Goal: Task Accomplishment & Management: Manage account settings

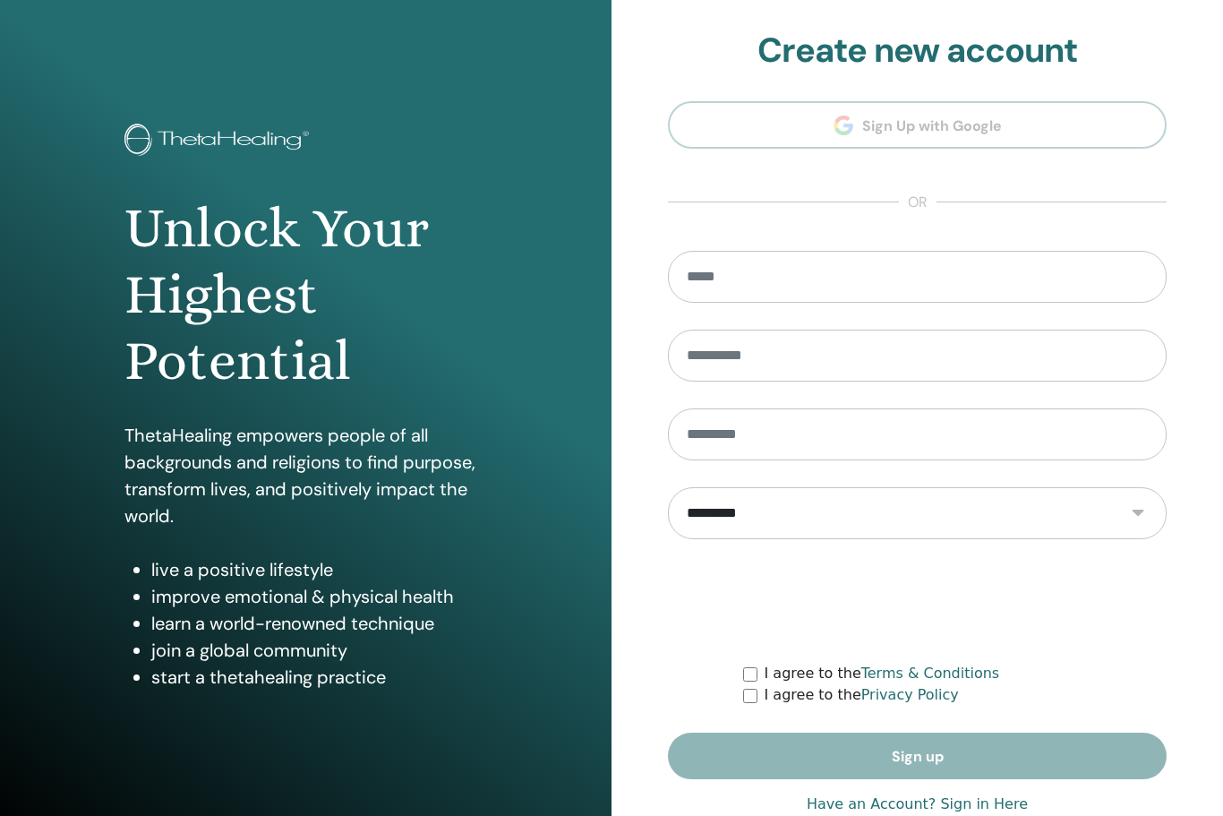
scroll to position [44, 0]
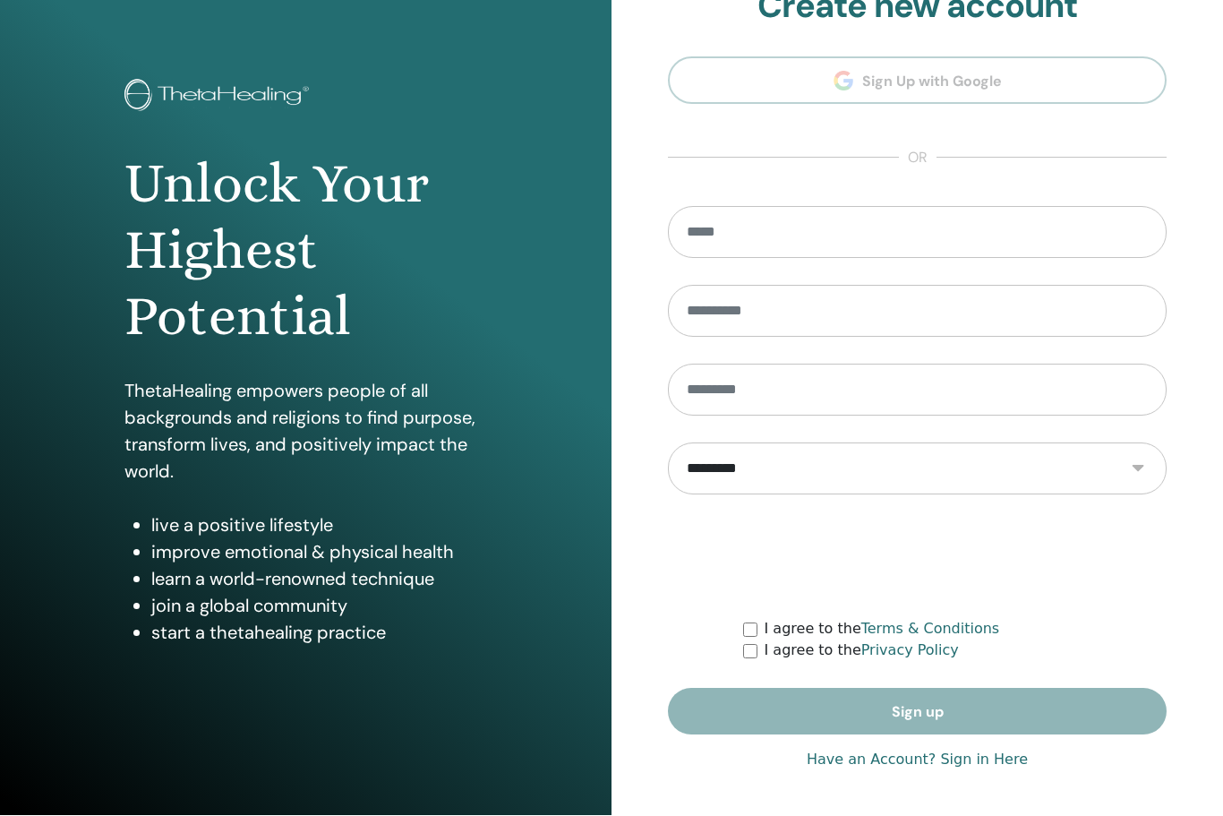
click at [966, 765] on link "Have an Account? Sign in Here" at bounding box center [917, 760] width 221 height 21
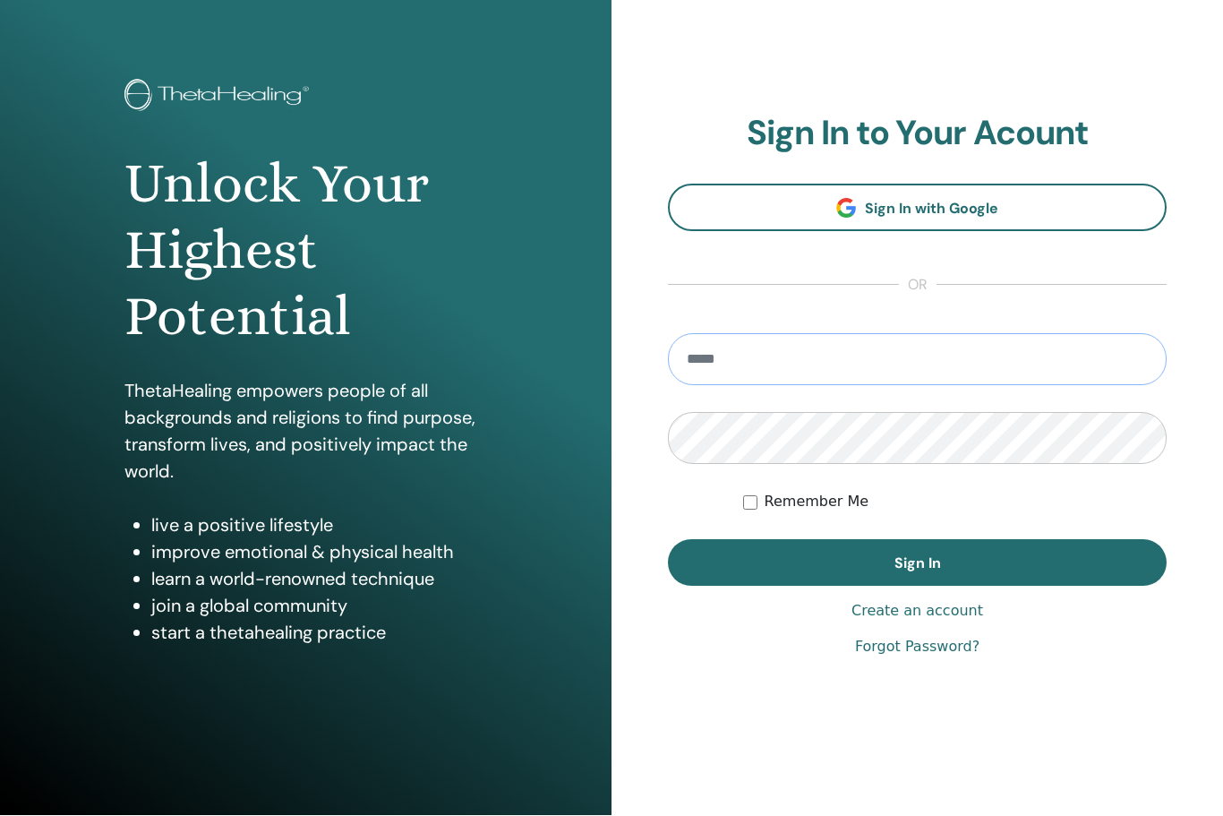
click at [763, 366] on input "email" at bounding box center [917, 360] width 499 height 52
type input "**********"
click at [917, 562] on button "Sign In" at bounding box center [917, 563] width 499 height 47
click at [1036, 568] on button "Sign In" at bounding box center [917, 563] width 499 height 47
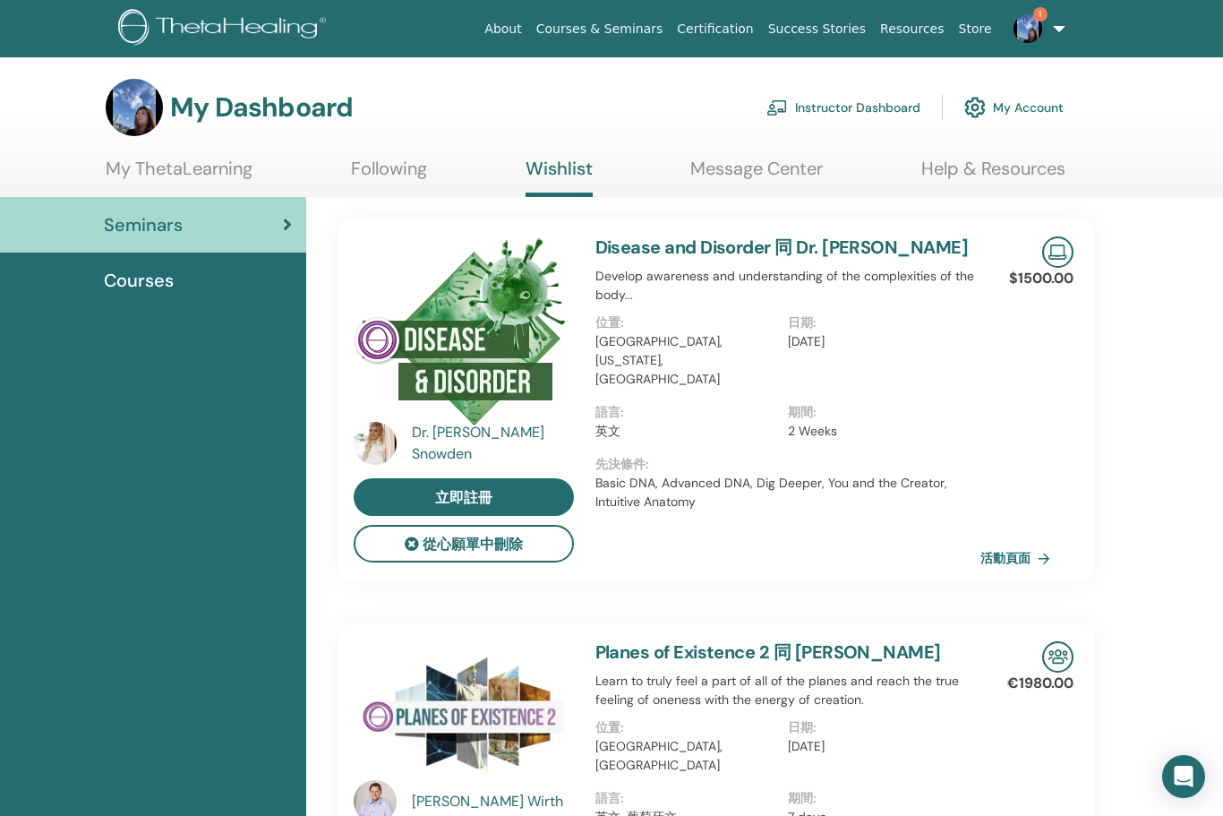
click at [1056, 36] on link "1" at bounding box center [1036, 28] width 73 height 57
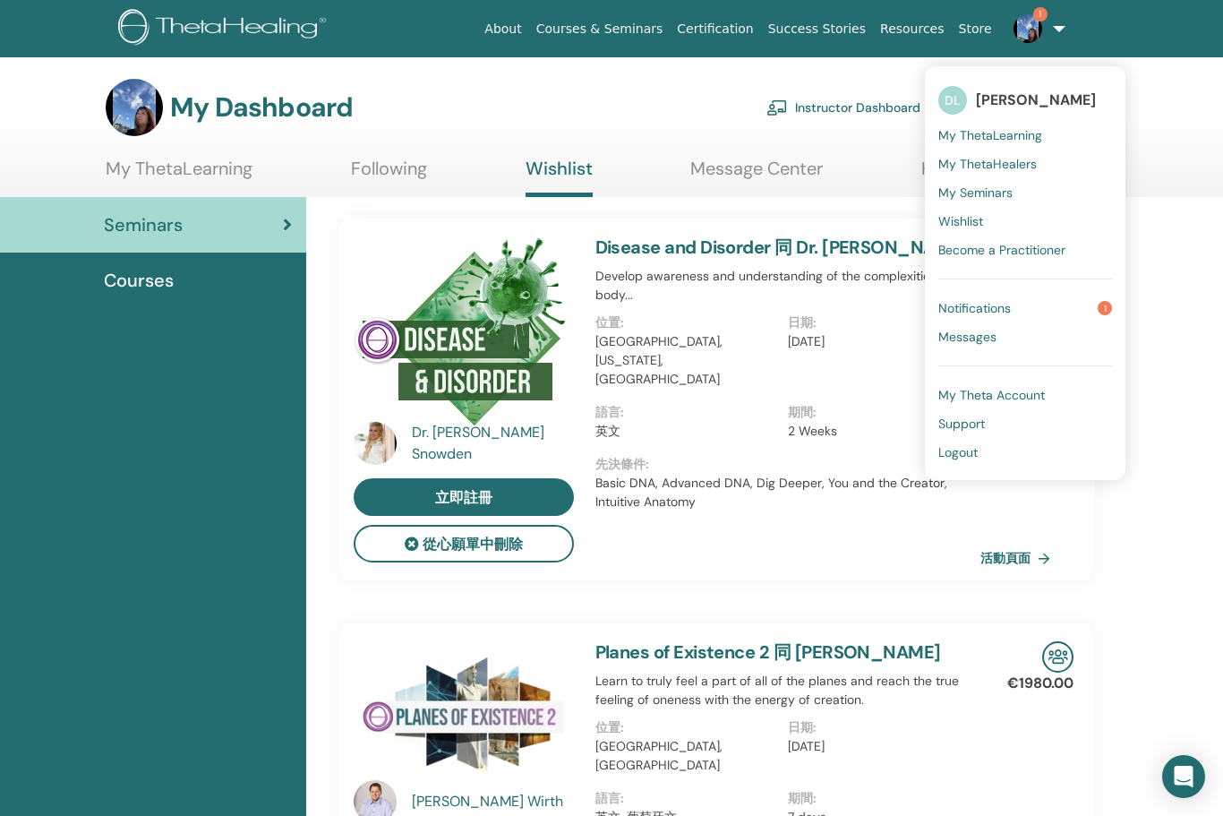
click at [1083, 305] on link "Notifications 1" at bounding box center [1026, 308] width 174 height 29
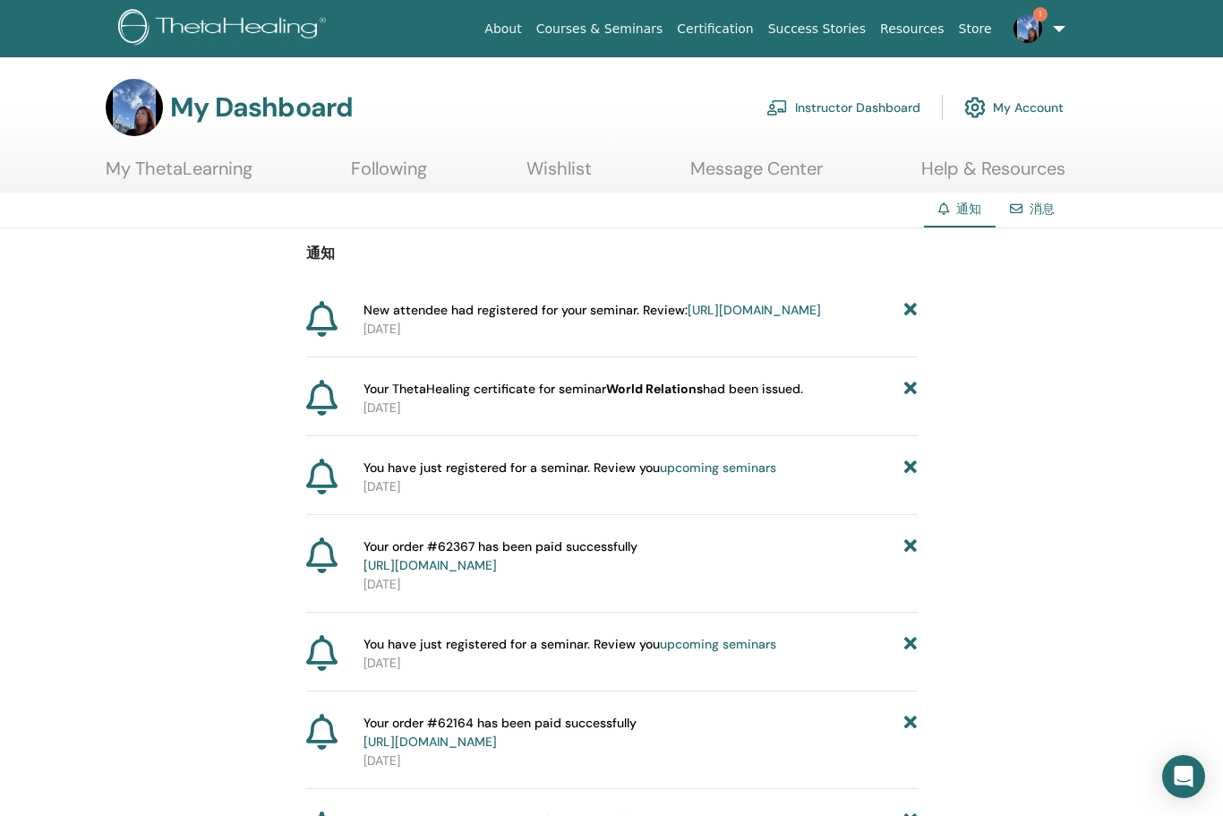
click at [756, 318] on link "https://member.thetahealing.com/instructor/seminar/377371/attendees" at bounding box center [754, 310] width 133 height 16
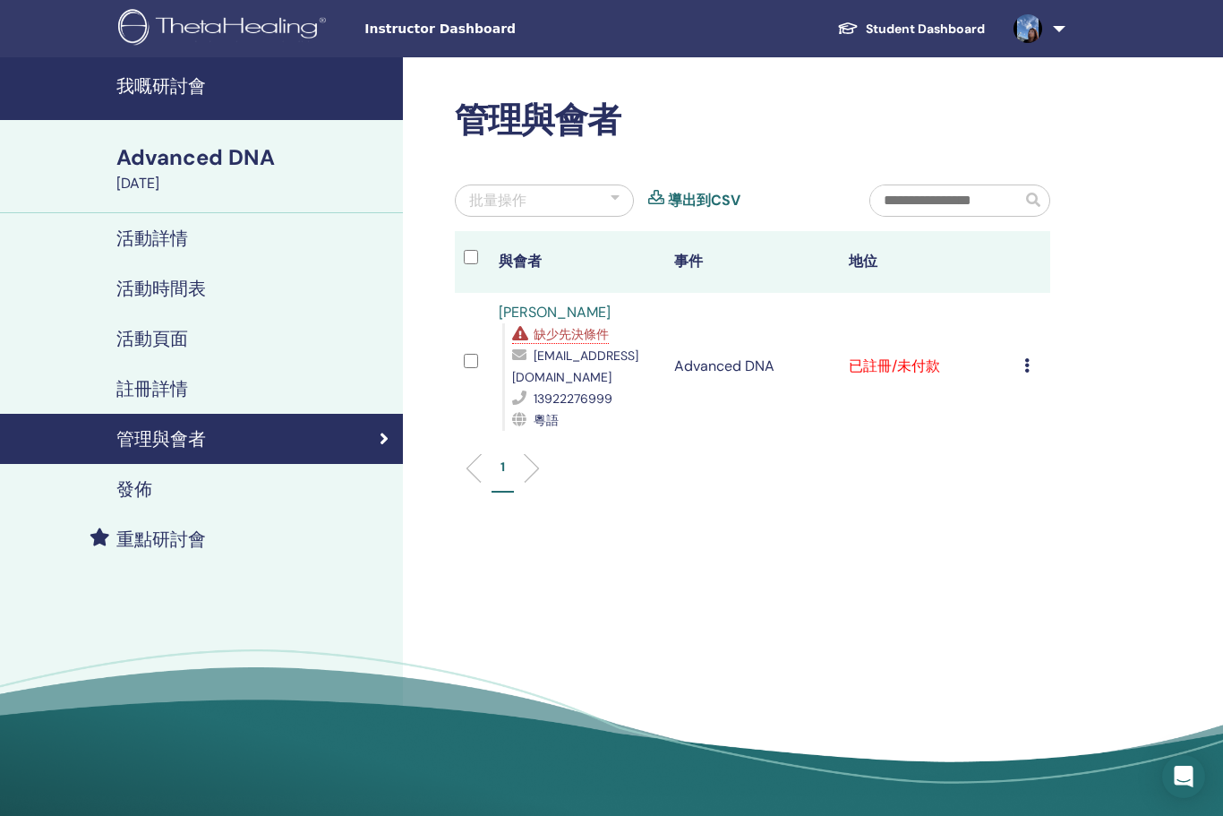
click at [1019, 361] on td "取消註冊 唔自動認證 標記為已付款 標記為未付款 標記為缺席 完成並認證 下載證書" at bounding box center [1033, 366] width 35 height 147
click at [916, 365] on td "已註冊/未付款" at bounding box center [927, 366] width 175 height 147
click at [1029, 358] on icon at bounding box center [1027, 365] width 5 height 14
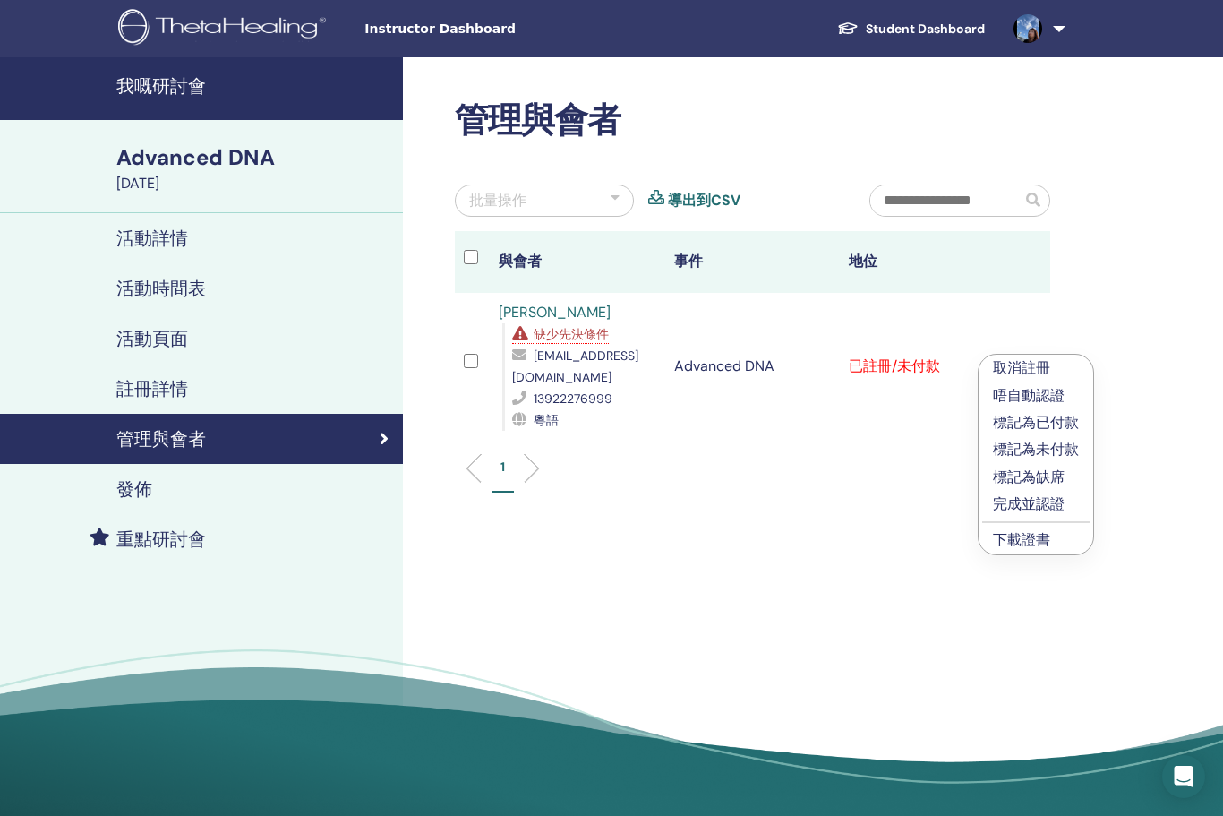
click at [572, 313] on link "Huang Hailin" at bounding box center [555, 312] width 112 height 19
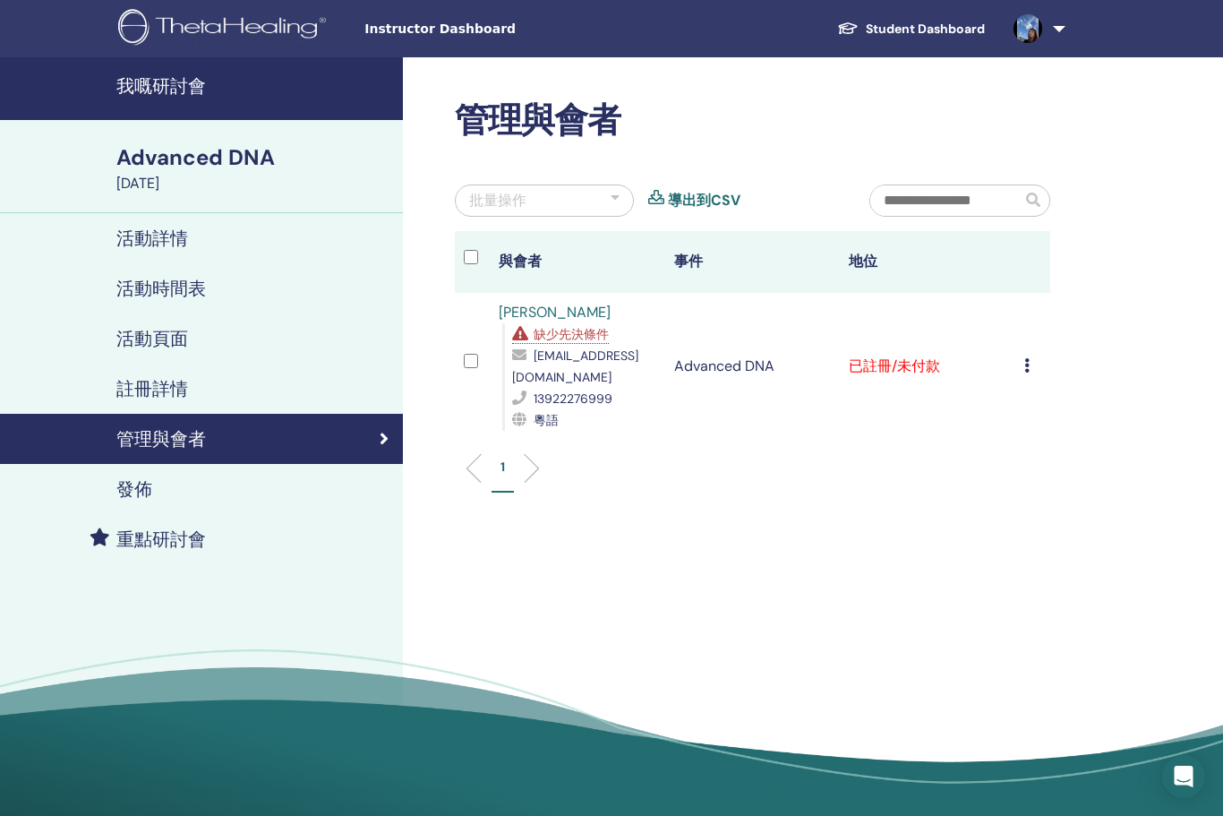
click at [155, 288] on h4 "活動時間表" at bounding box center [161, 288] width 90 height 21
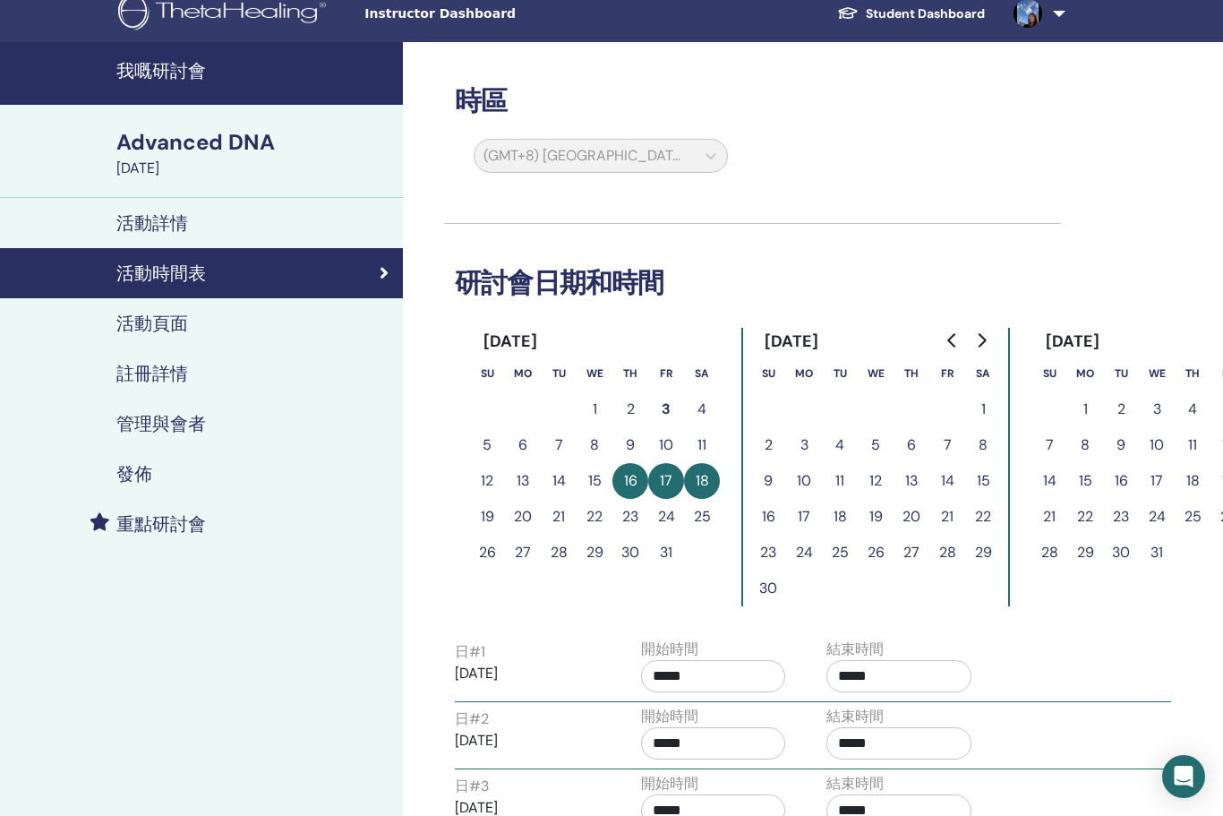
scroll to position [53, 0]
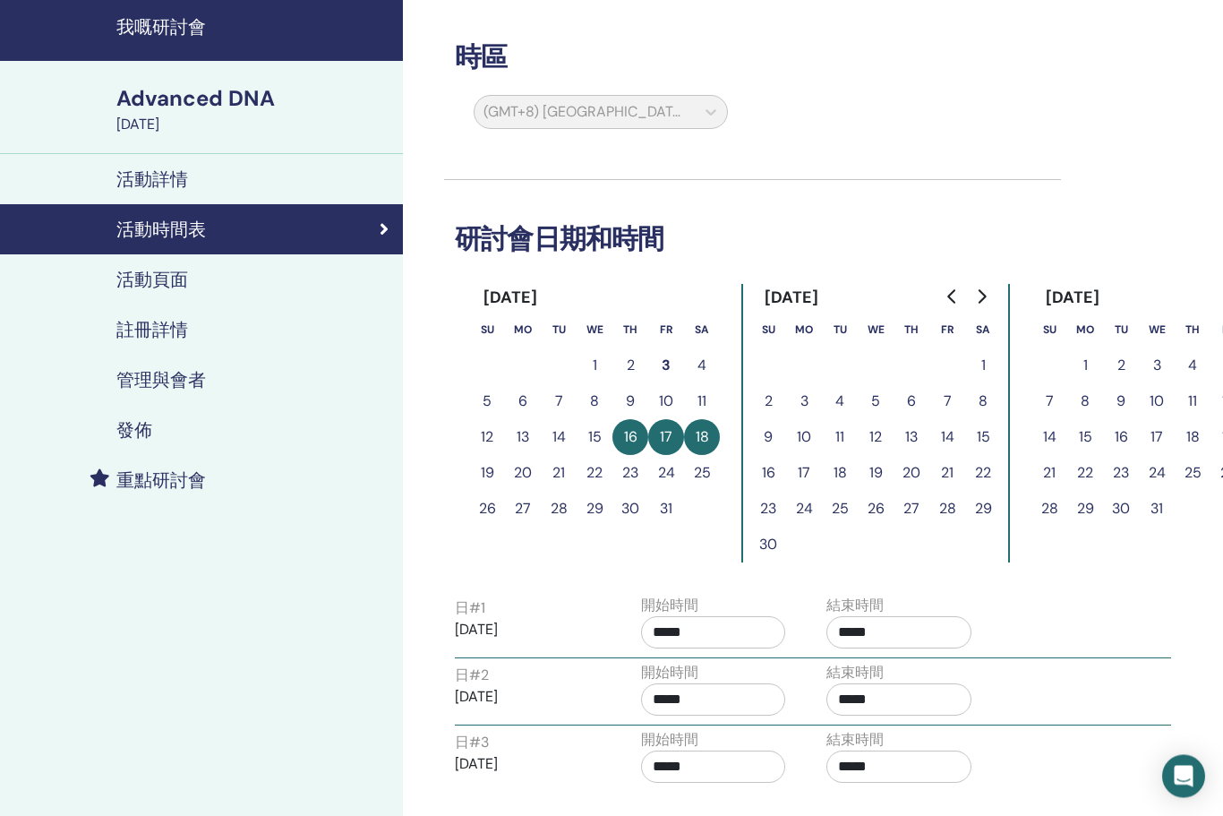
click at [116, 296] on link "活動頁面" at bounding box center [201, 280] width 403 height 50
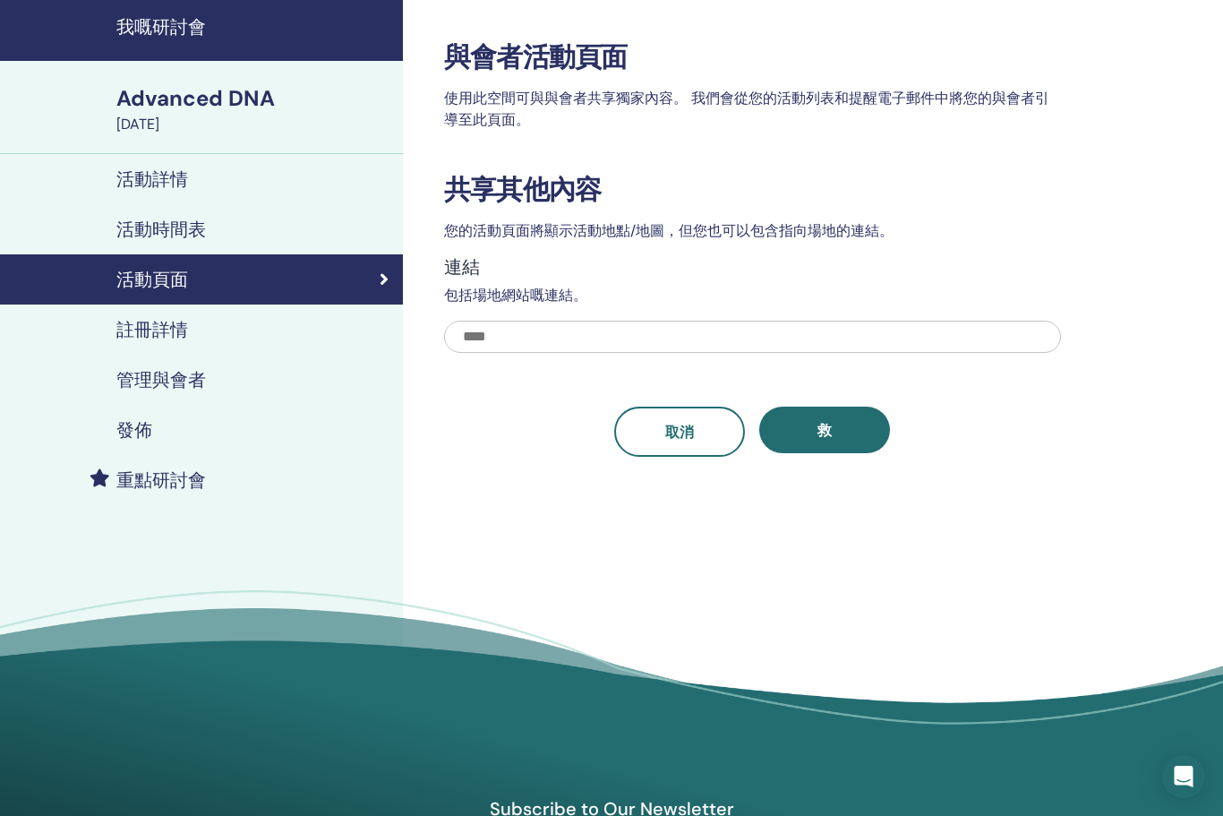
click at [134, 325] on h4 "註冊詳情" at bounding box center [152, 329] width 72 height 21
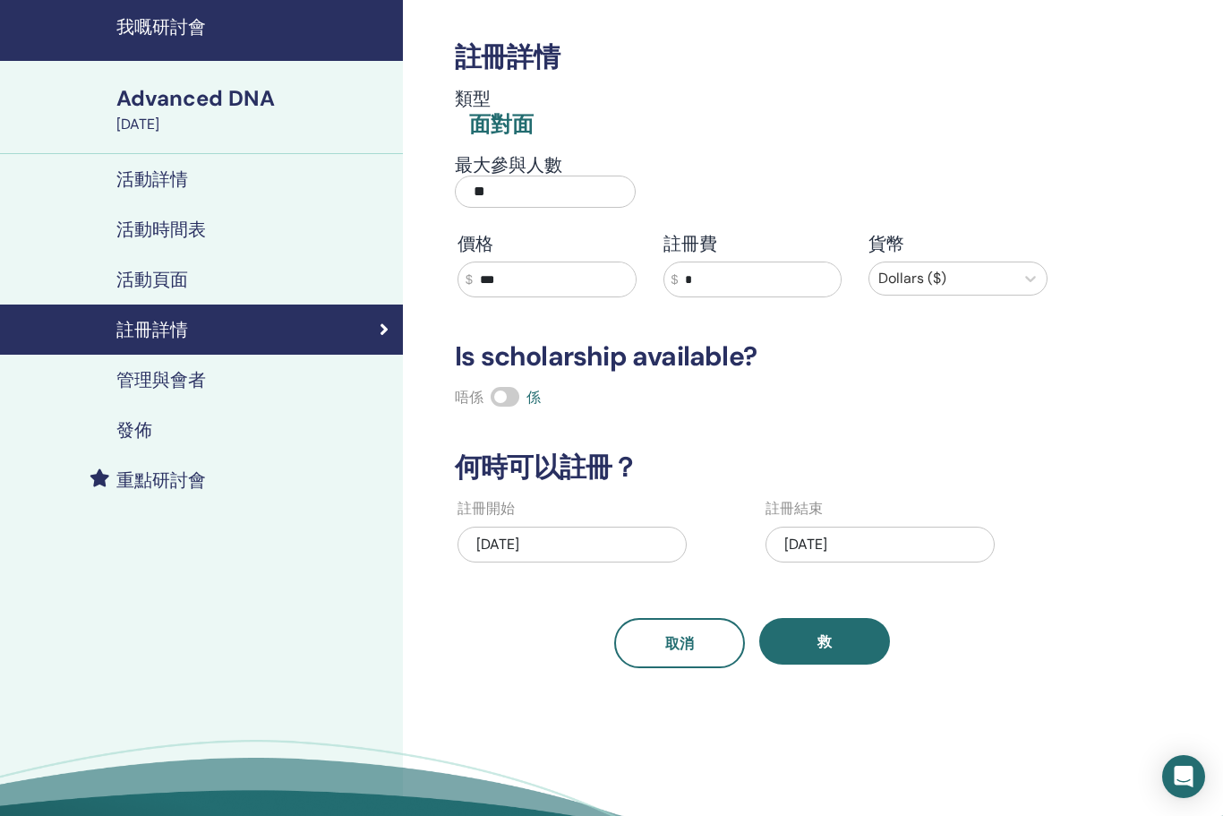
click at [150, 364] on link "管理與會者" at bounding box center [201, 380] width 403 height 50
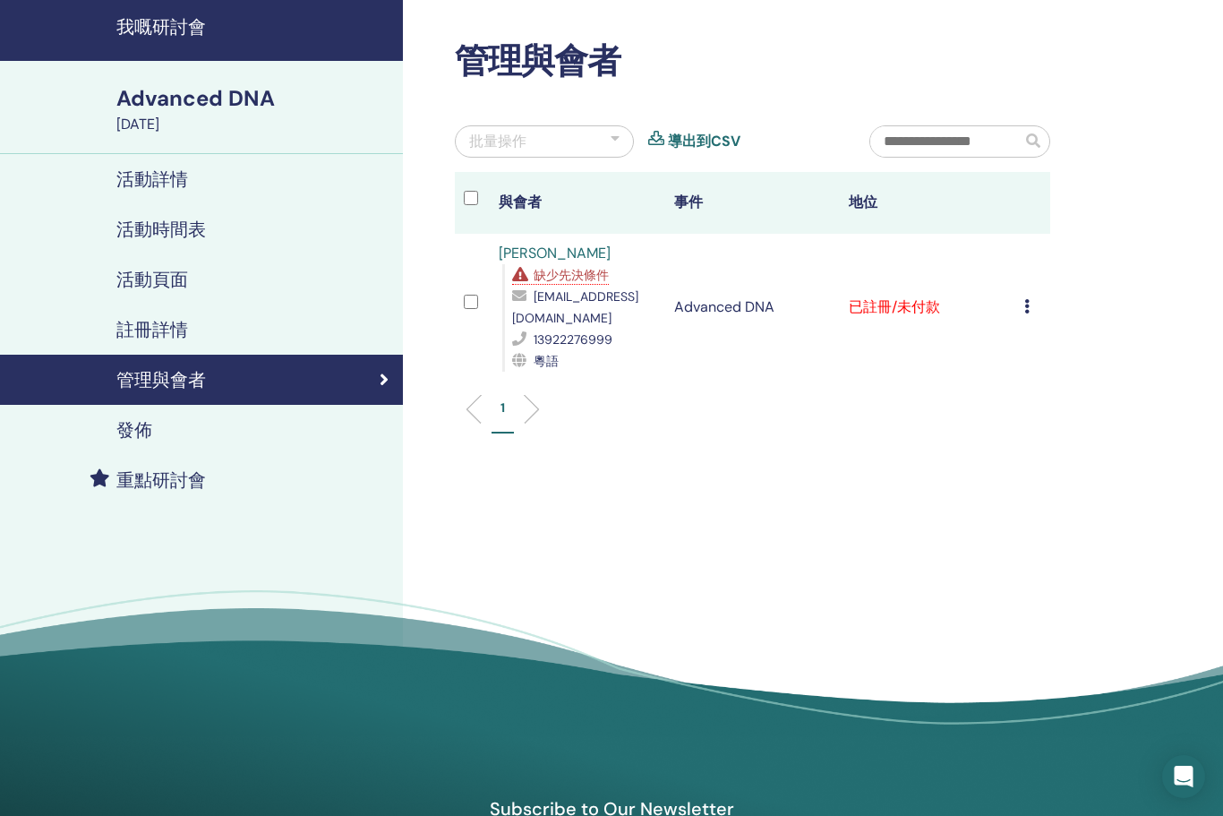
click at [132, 433] on h4 "發佈" at bounding box center [134, 429] width 36 height 21
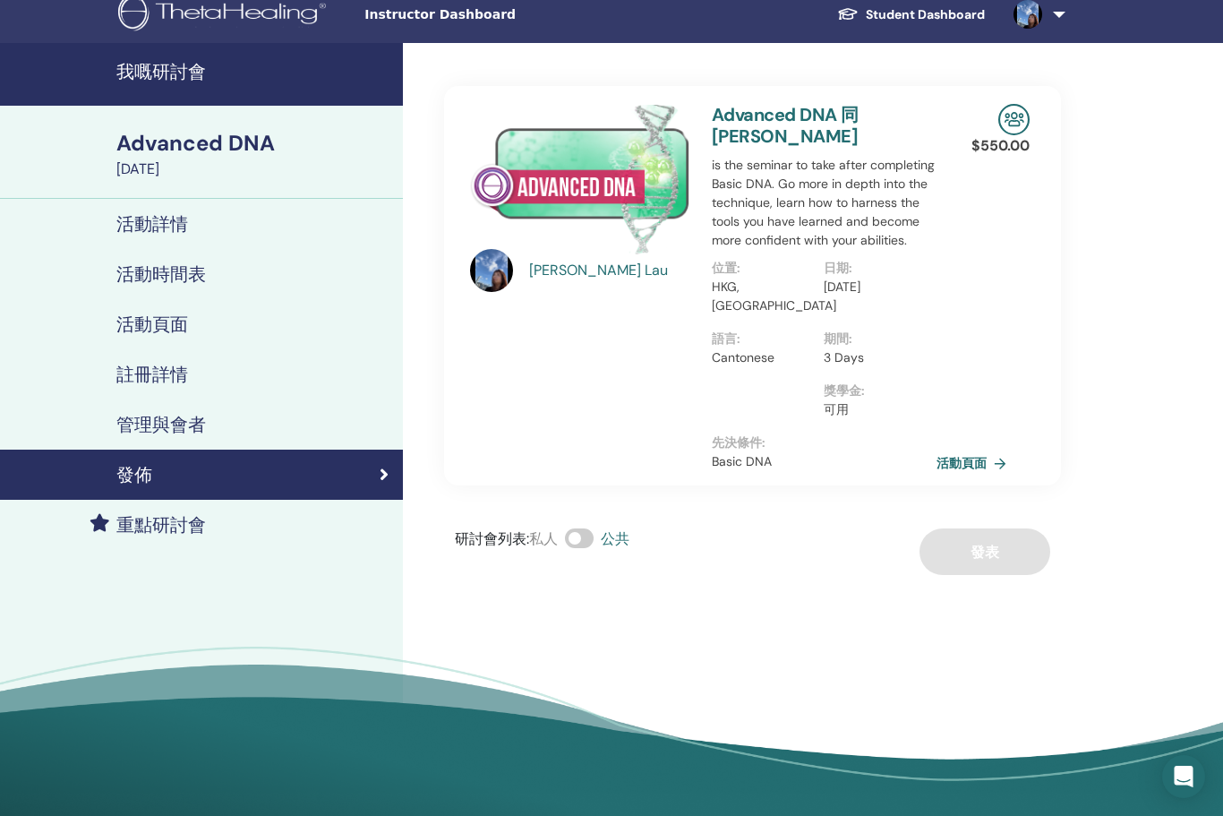
scroll to position [17, 0]
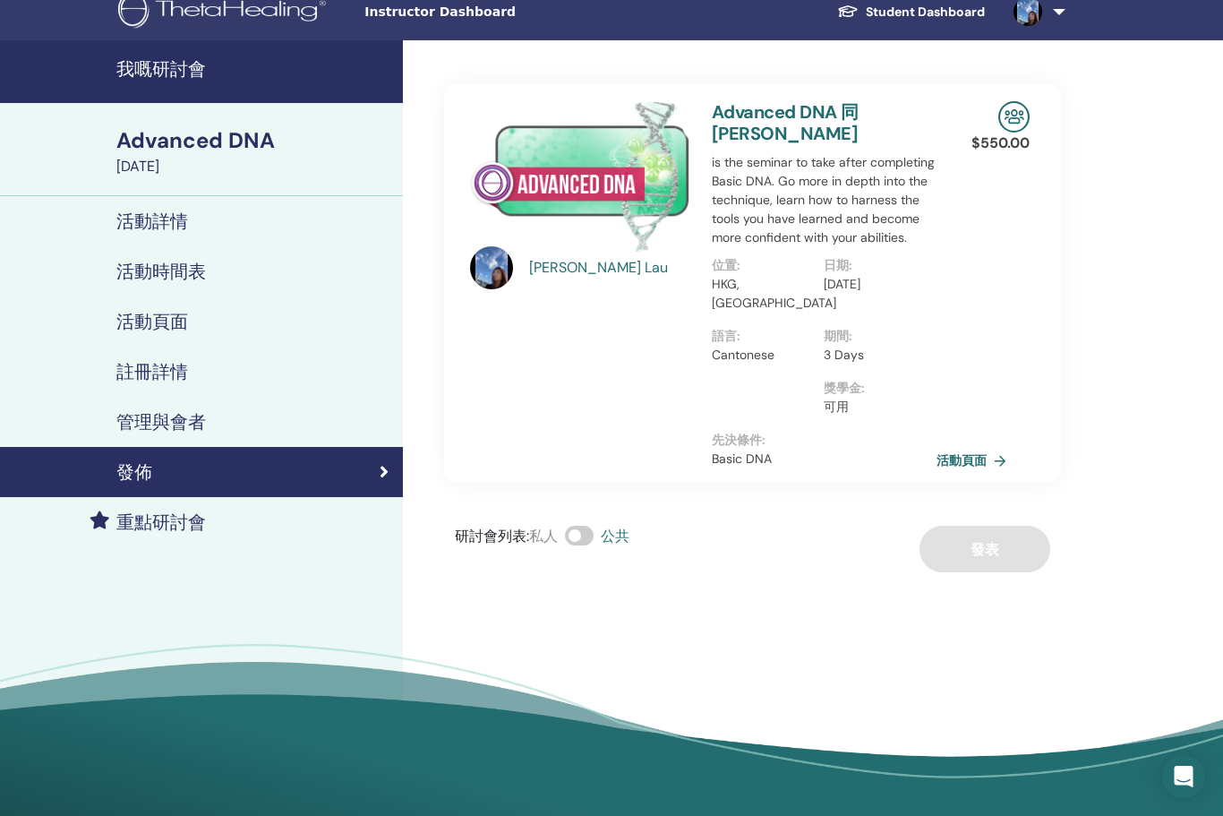
click at [127, 334] on link "活動頁面" at bounding box center [201, 321] width 403 height 50
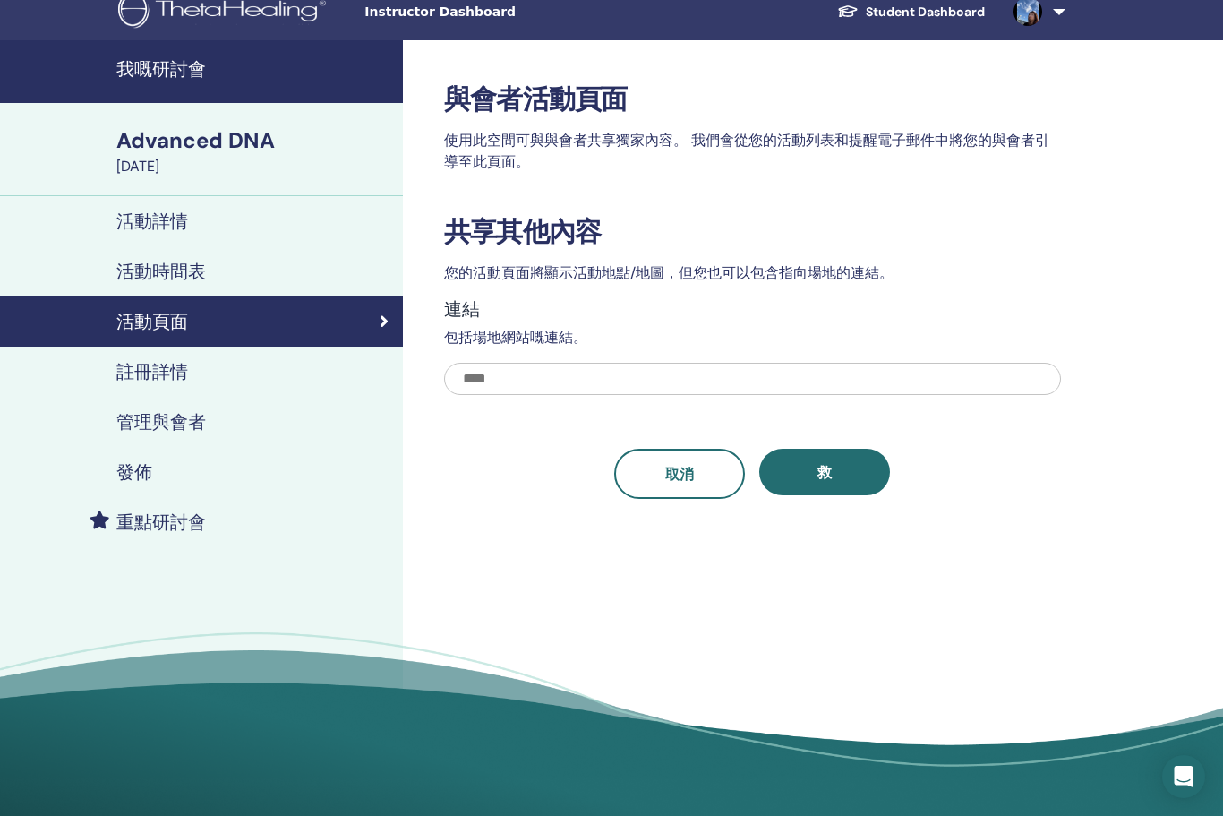
click at [117, 225] on h4 "活動詳情" at bounding box center [152, 220] width 72 height 21
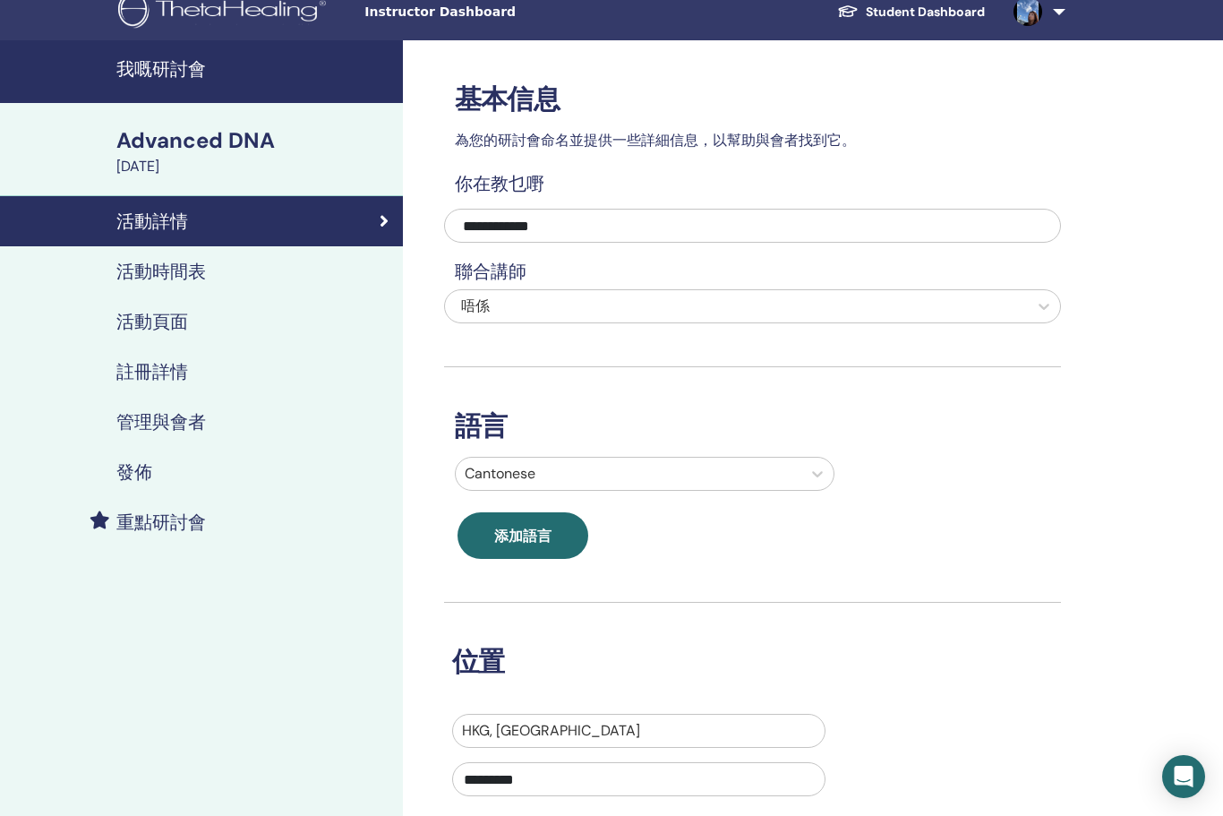
click at [147, 70] on h4 "我嘅研討會" at bounding box center [254, 68] width 276 height 21
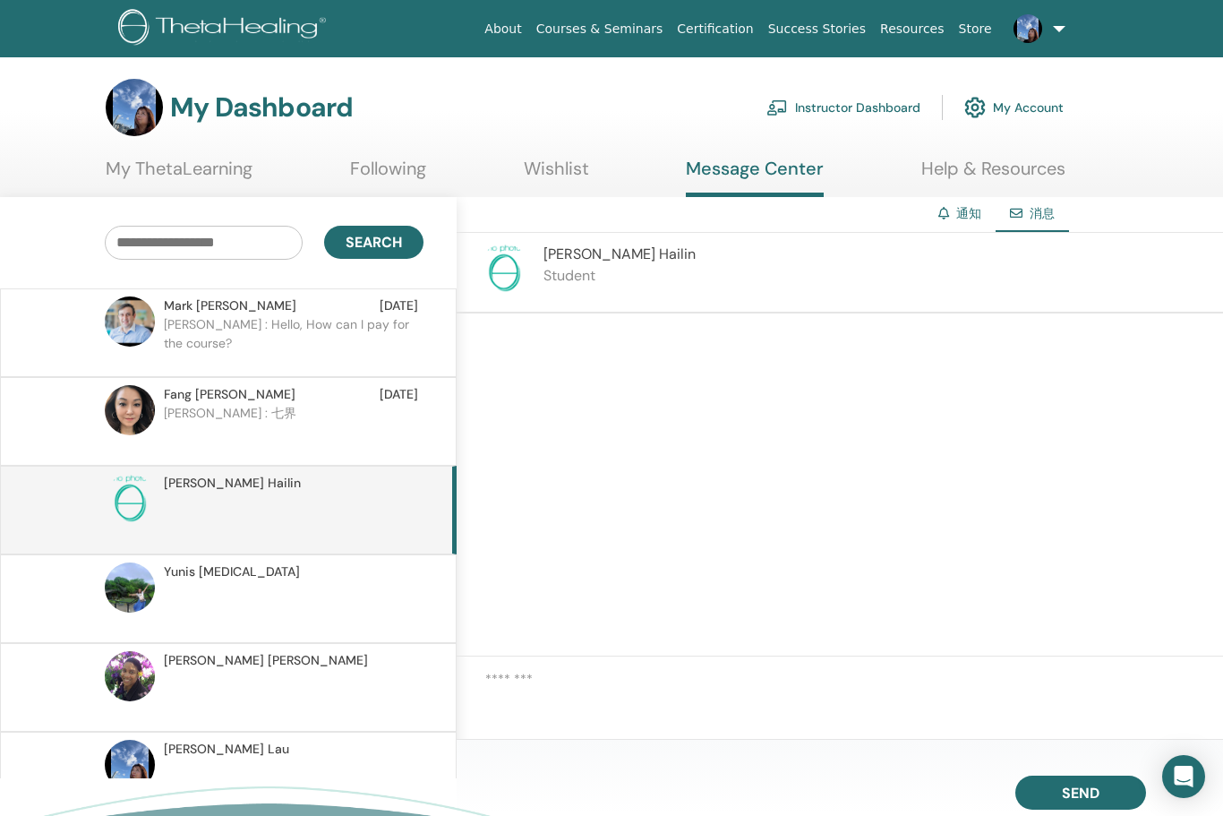
click at [632, 725] on textarea at bounding box center [854, 697] width 738 height 56
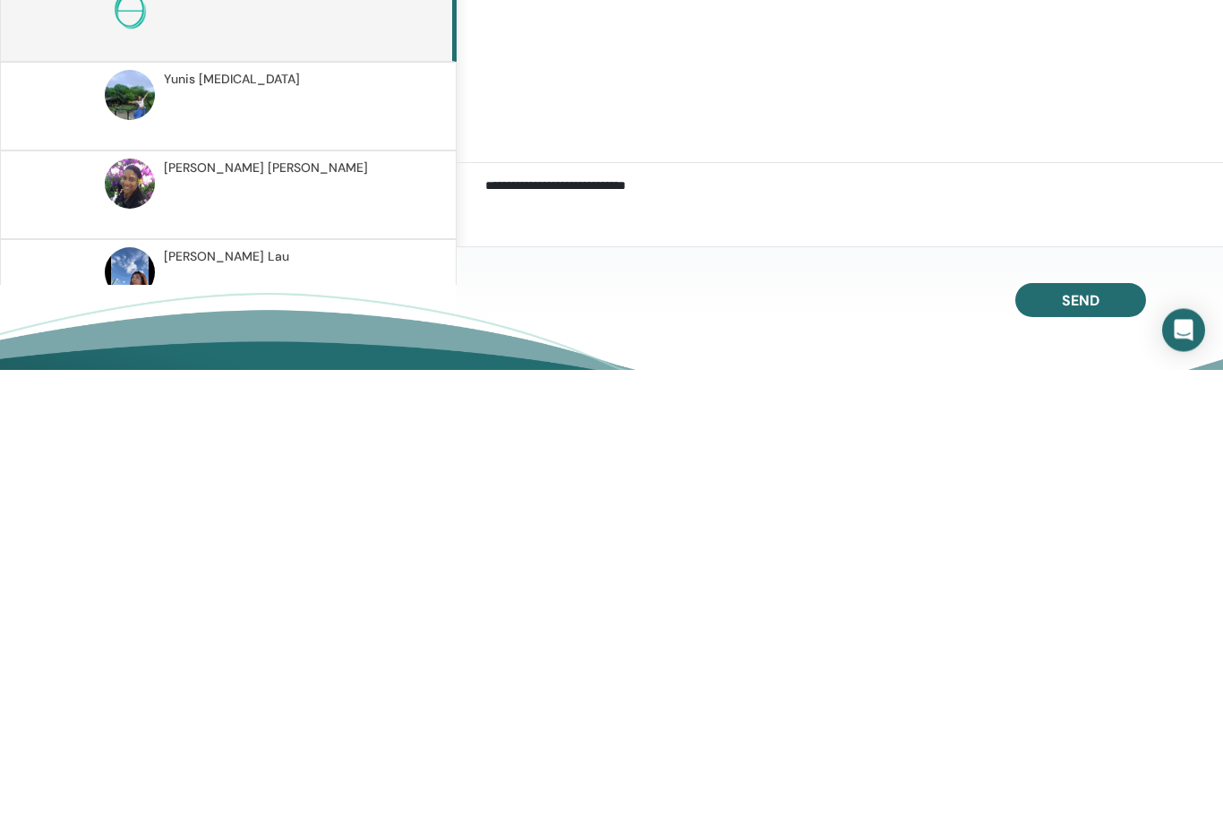
scroll to position [540, 0]
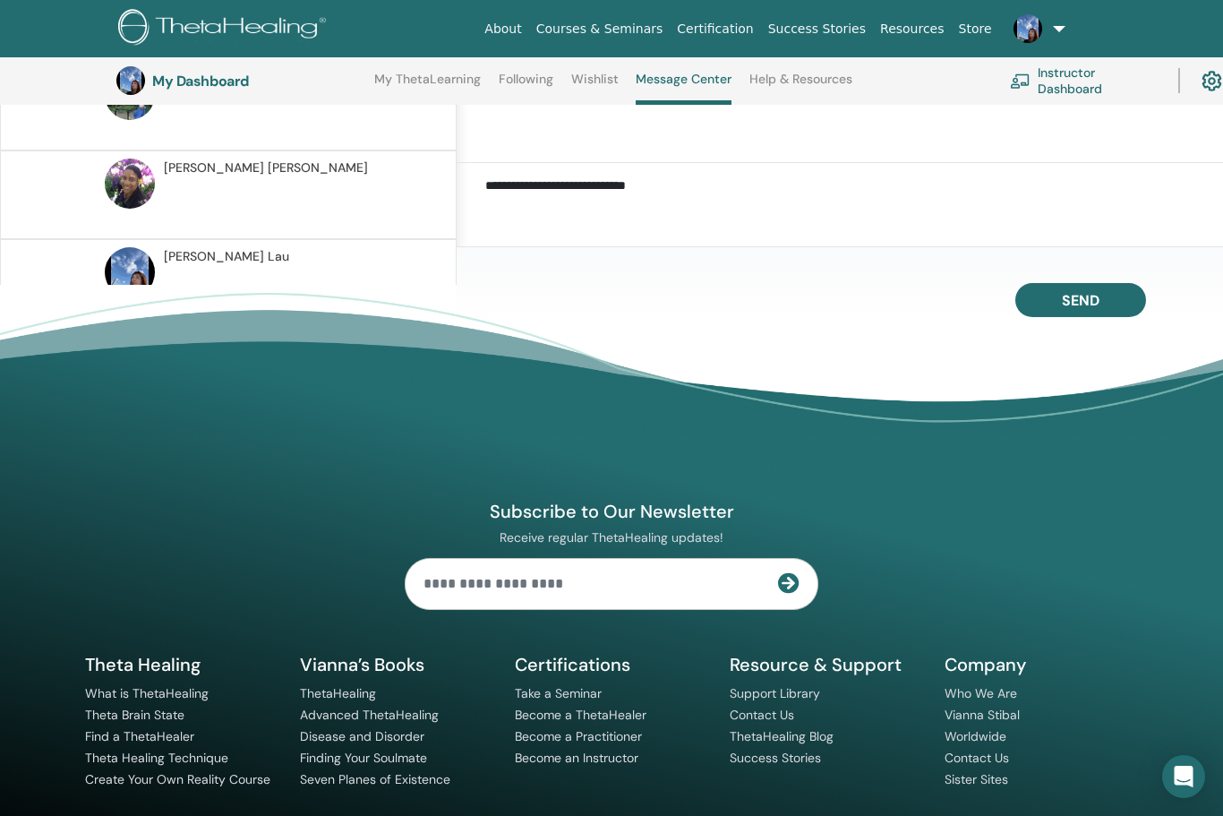
click at [869, 221] on textarea "**********" at bounding box center [854, 207] width 738 height 62
type textarea "**********"
click at [1092, 311] on span "Send" at bounding box center [1081, 301] width 38 height 19
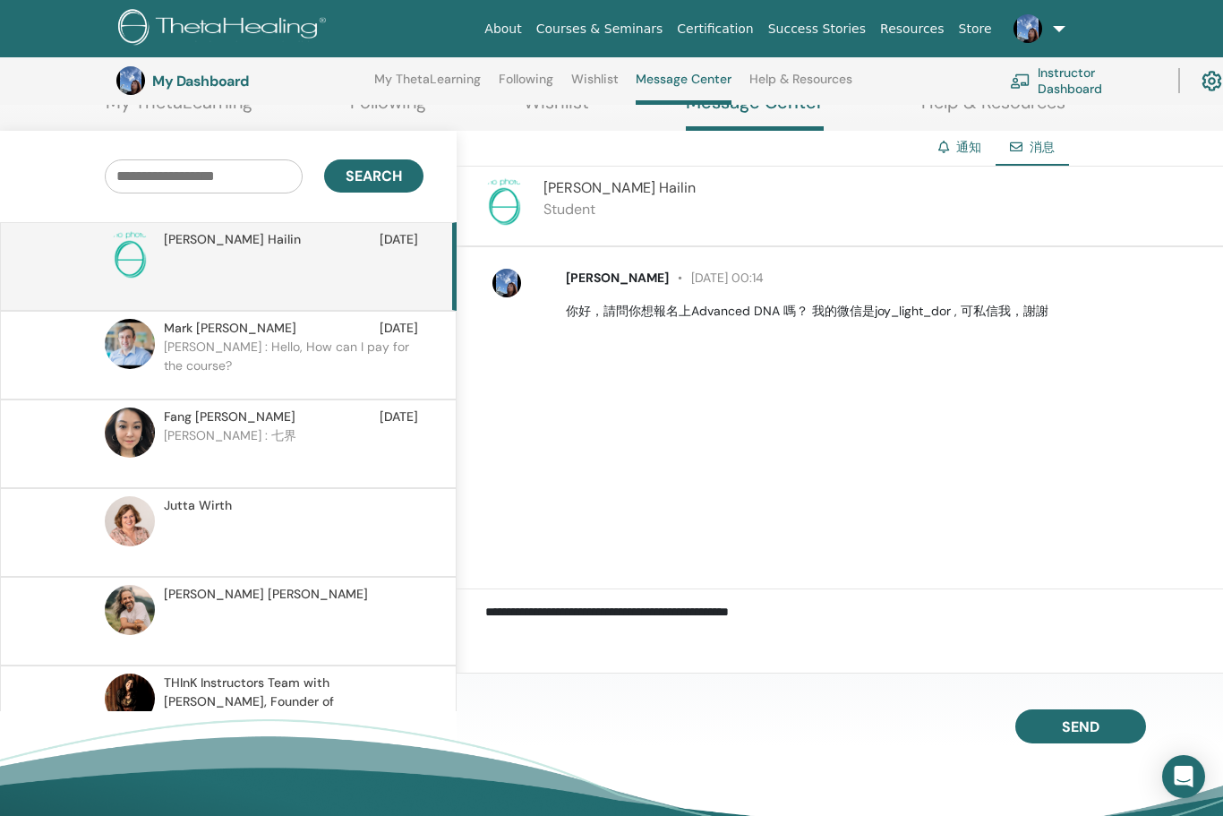
scroll to position [0, 0]
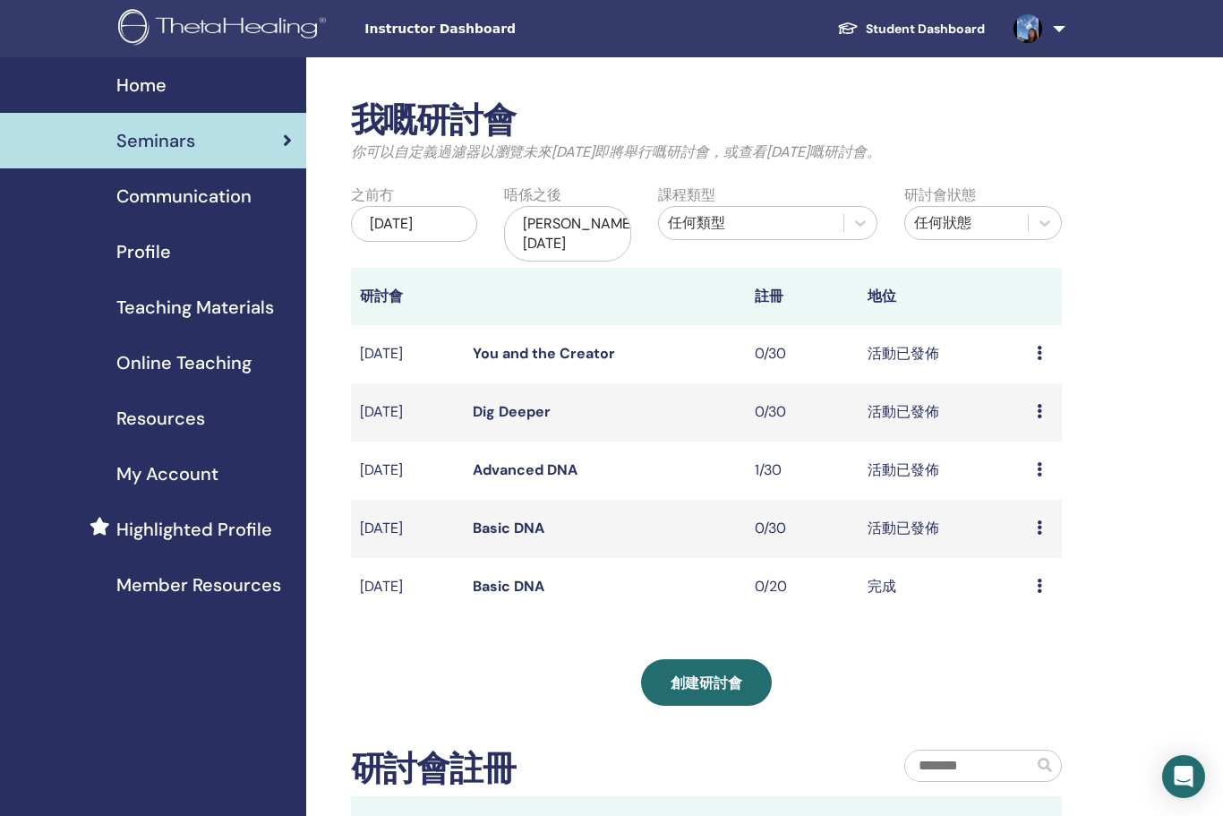
click at [1025, 343] on td "活動已發佈" at bounding box center [943, 354] width 169 height 58
click at [1034, 336] on td "預覽 編輯 取消" at bounding box center [1045, 354] width 34 height 58
click at [612, 344] on link "You and the Creator" at bounding box center [544, 353] width 142 height 19
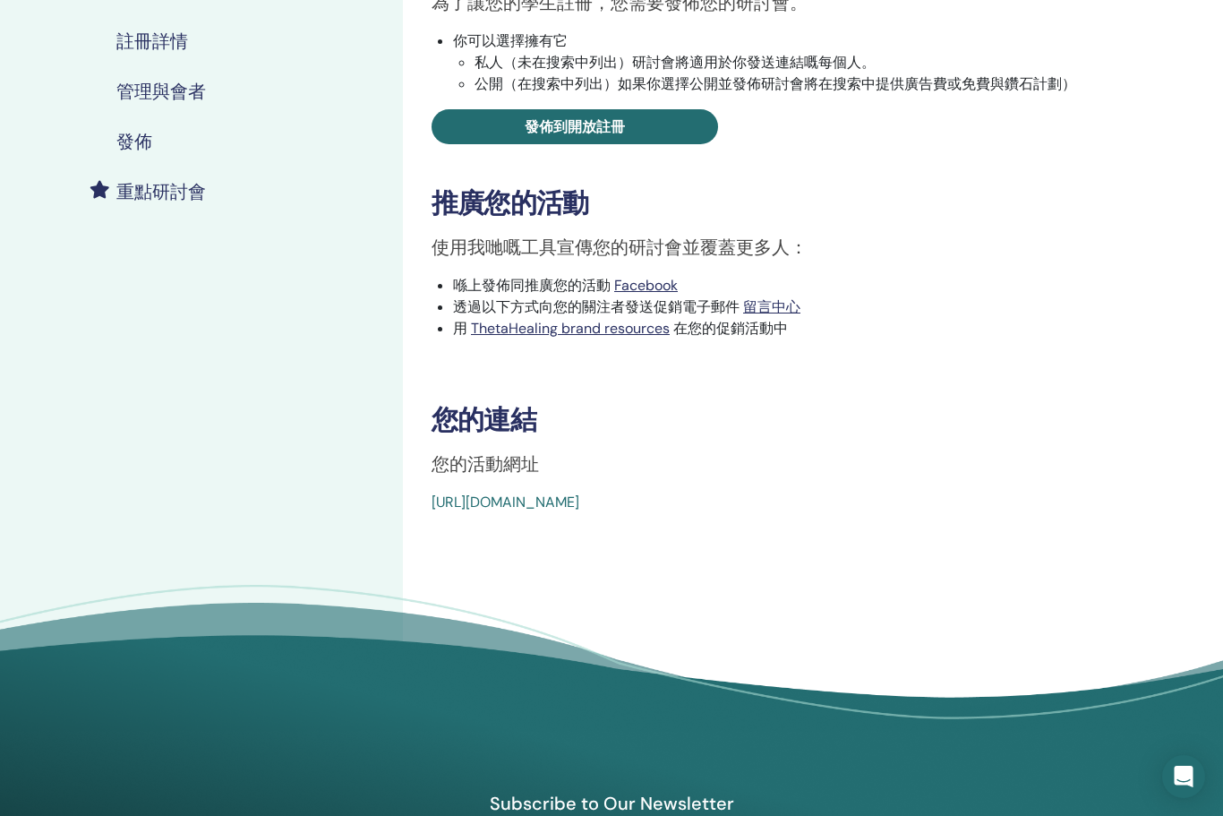
scroll to position [353, 0]
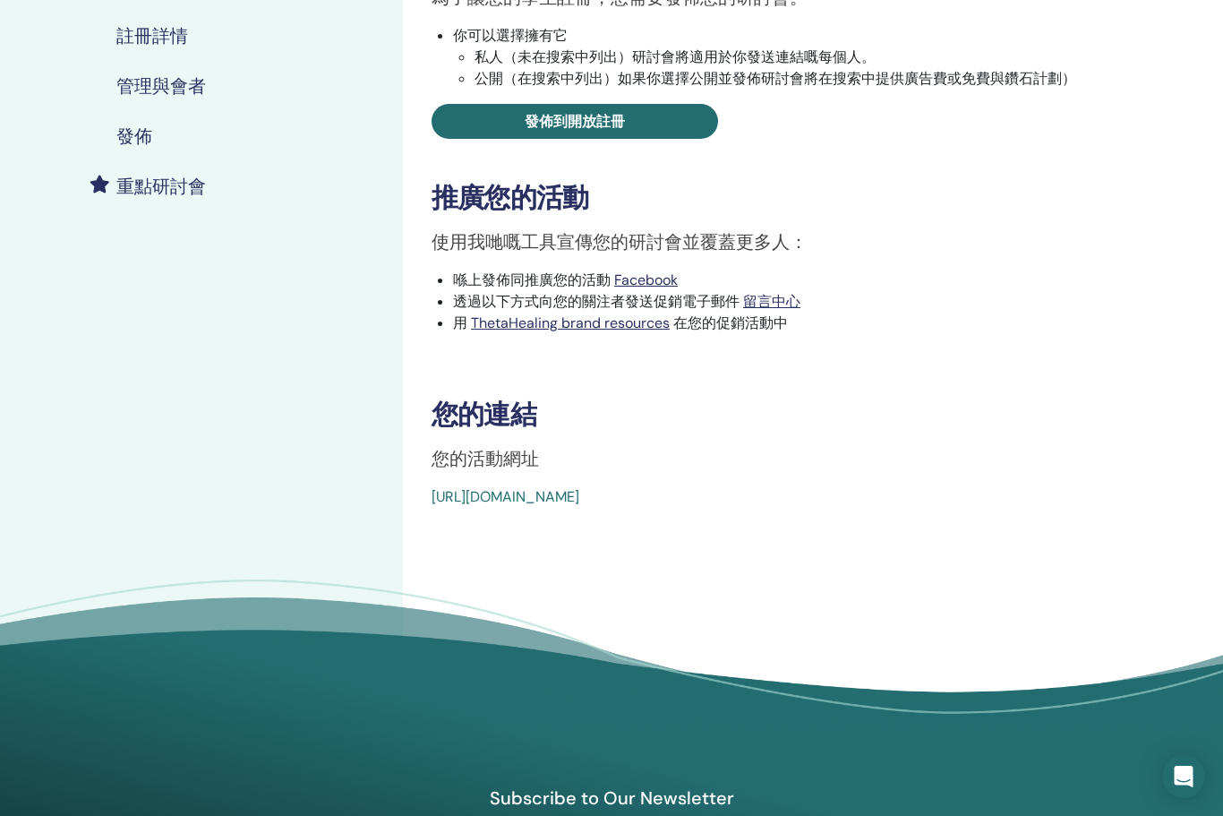
click at [764, 309] on link "留言中心" at bounding box center [771, 301] width 57 height 19
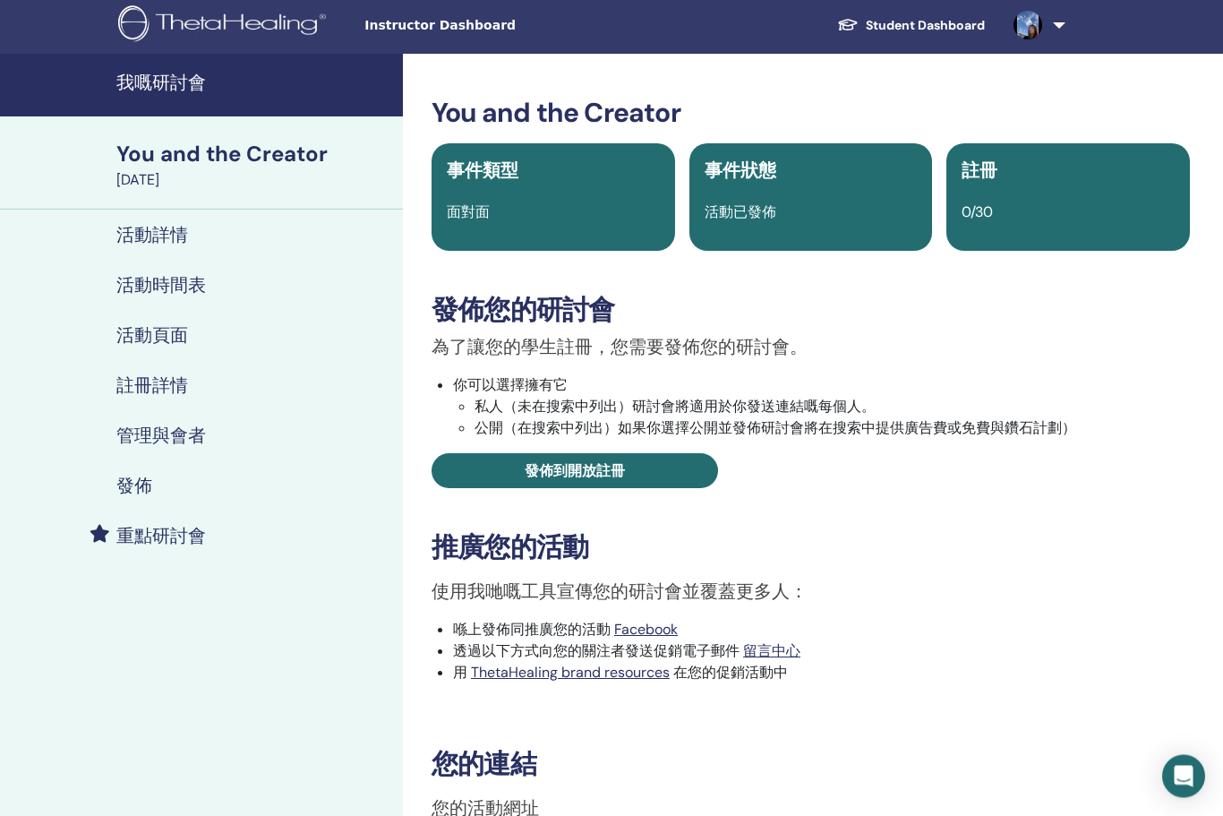
scroll to position [0, 0]
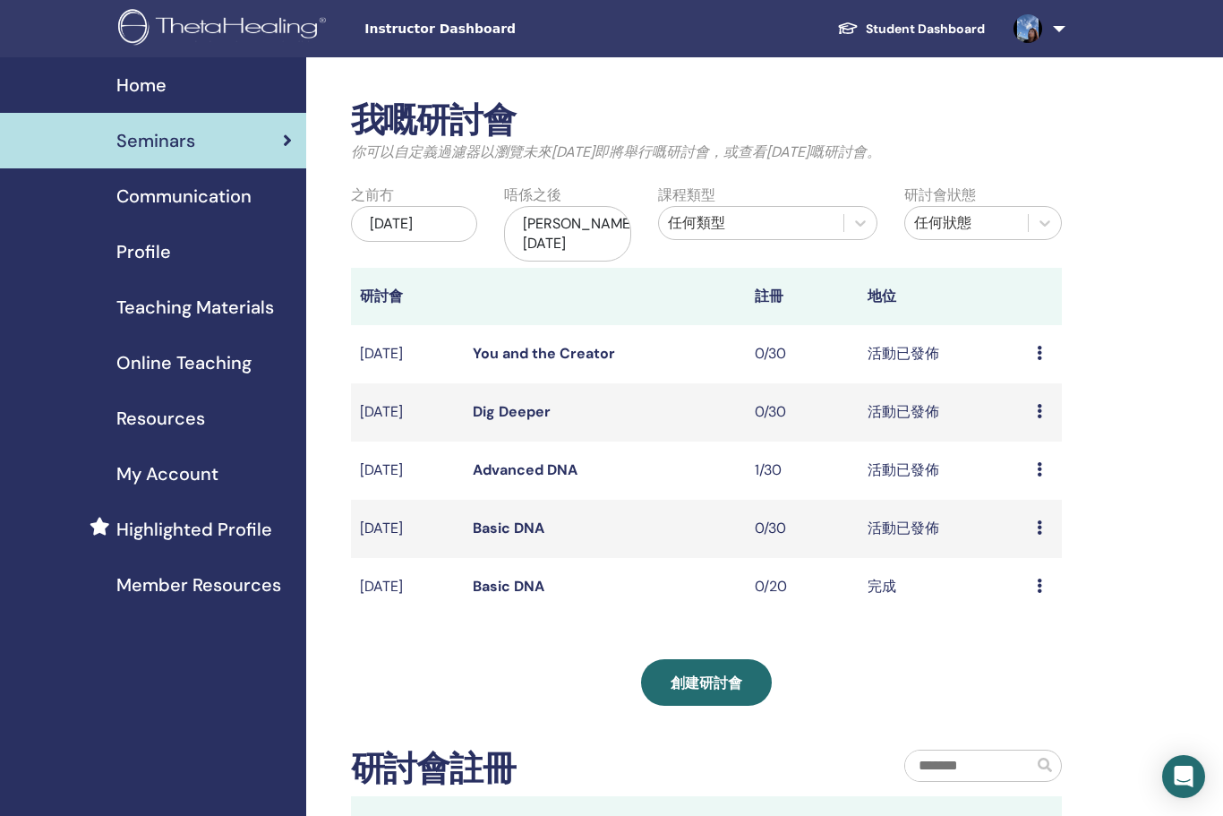
click at [144, 480] on span "My Account" at bounding box center [167, 473] width 102 height 27
click at [141, 241] on span "Profile" at bounding box center [143, 251] width 55 height 27
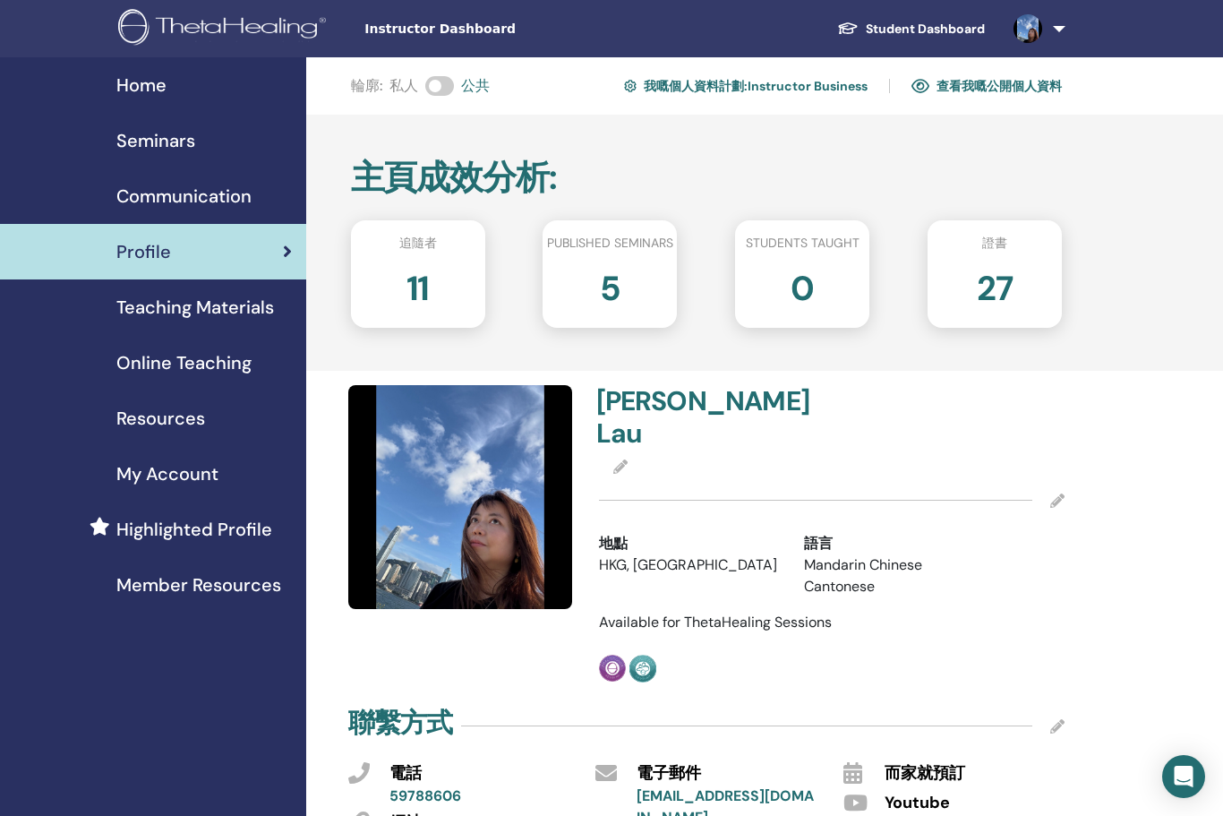
click at [409, 281] on h2 "11" at bounding box center [418, 285] width 23 height 50
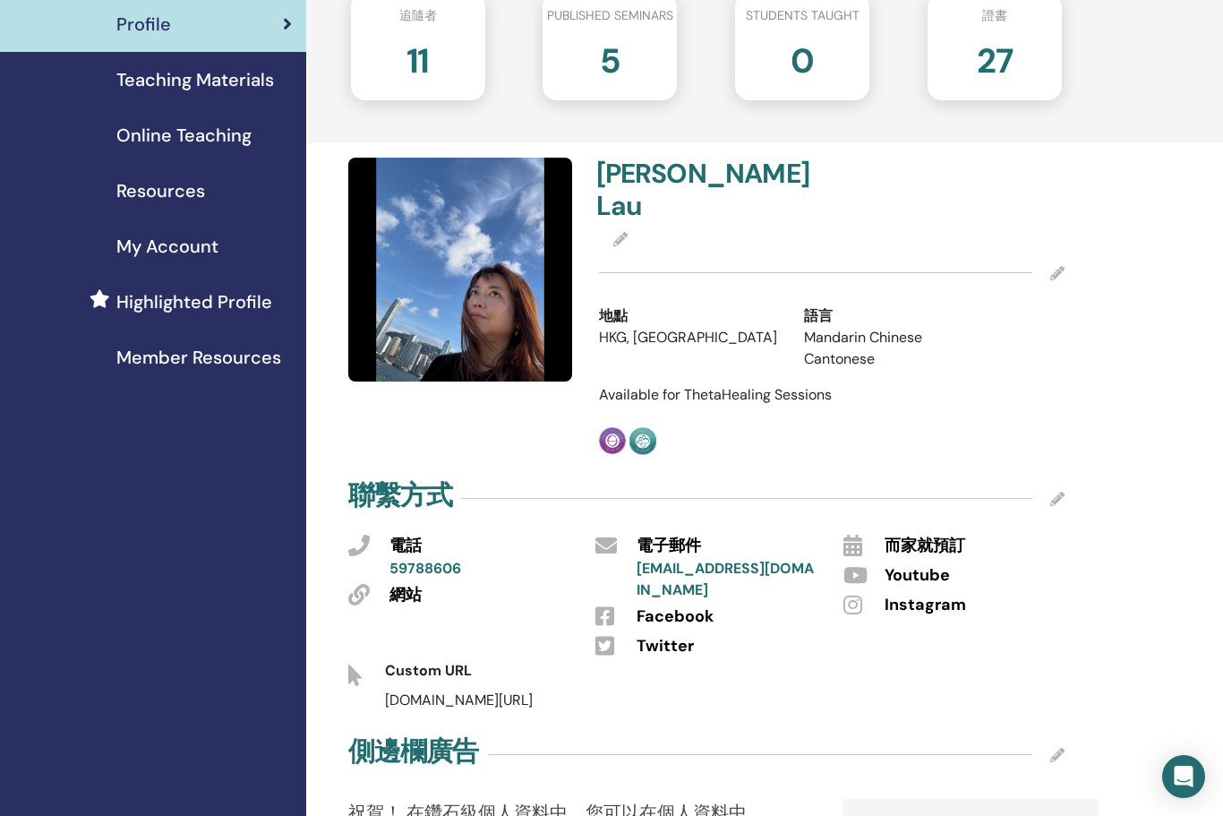
scroll to position [264, 0]
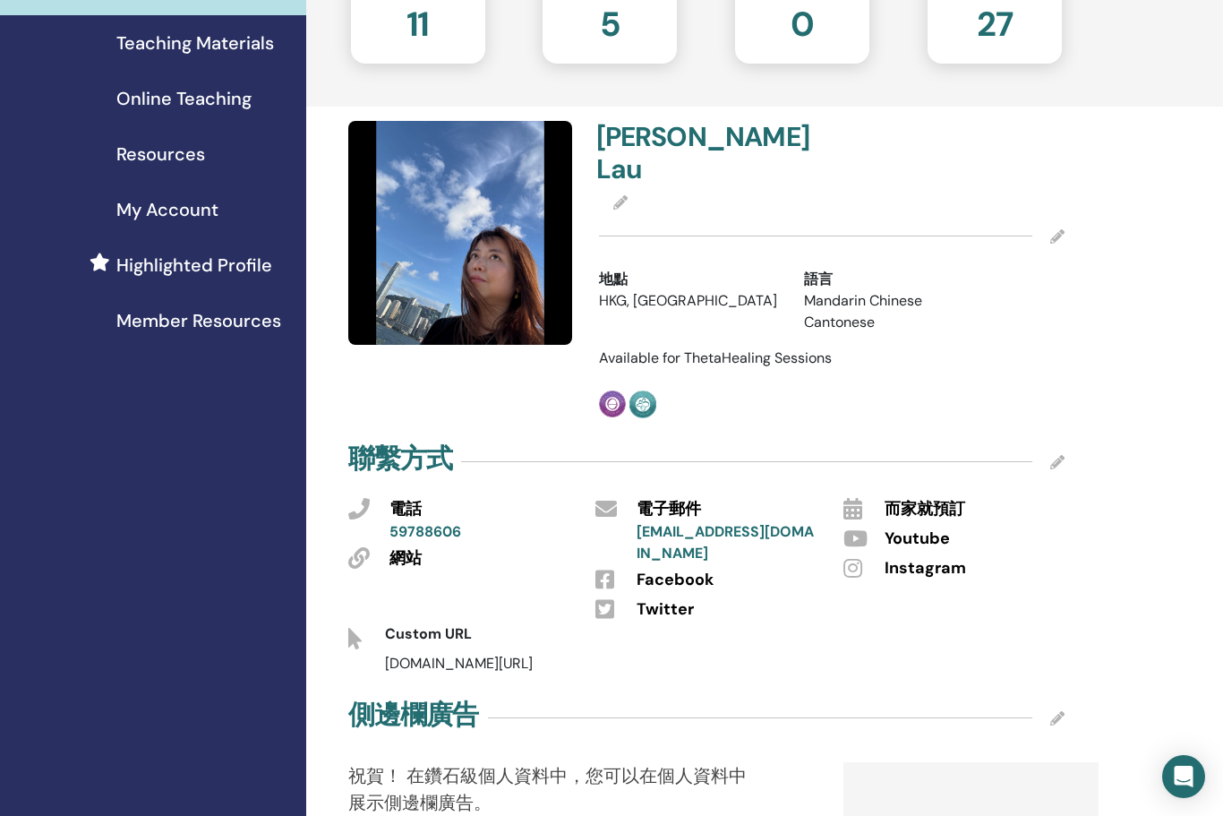
click at [1074, 440] on div "聯繫方式 電話 59788606 網站 電子郵件 gilmaac@gmail.com Facebook Twitter 而家就預訂 Youtube Insta…" at bounding box center [707, 557] width 739 height 235
click at [1063, 455] on icon at bounding box center [1058, 462] width 14 height 14
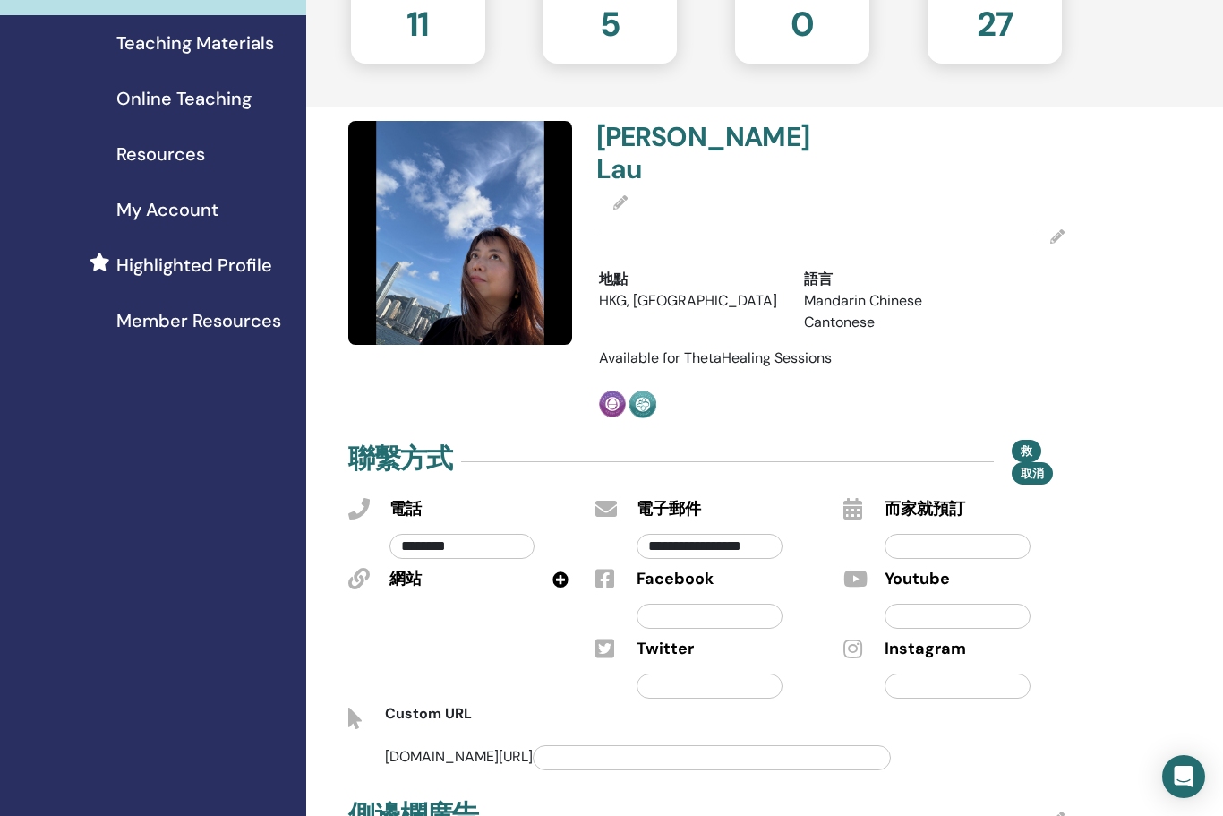
click at [394, 534] on input "********" at bounding box center [462, 546] width 145 height 25
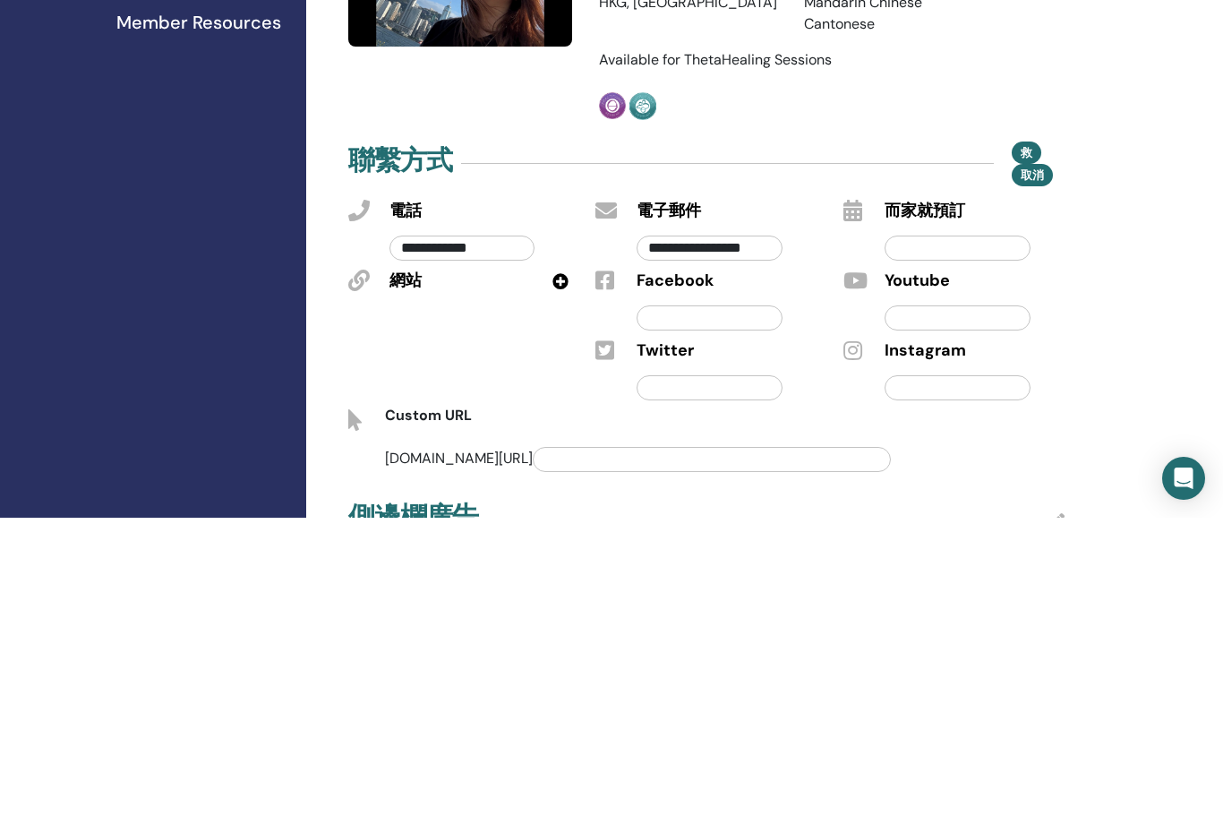
type input "**********"
click at [956, 674] on input "text" at bounding box center [957, 686] width 145 height 25
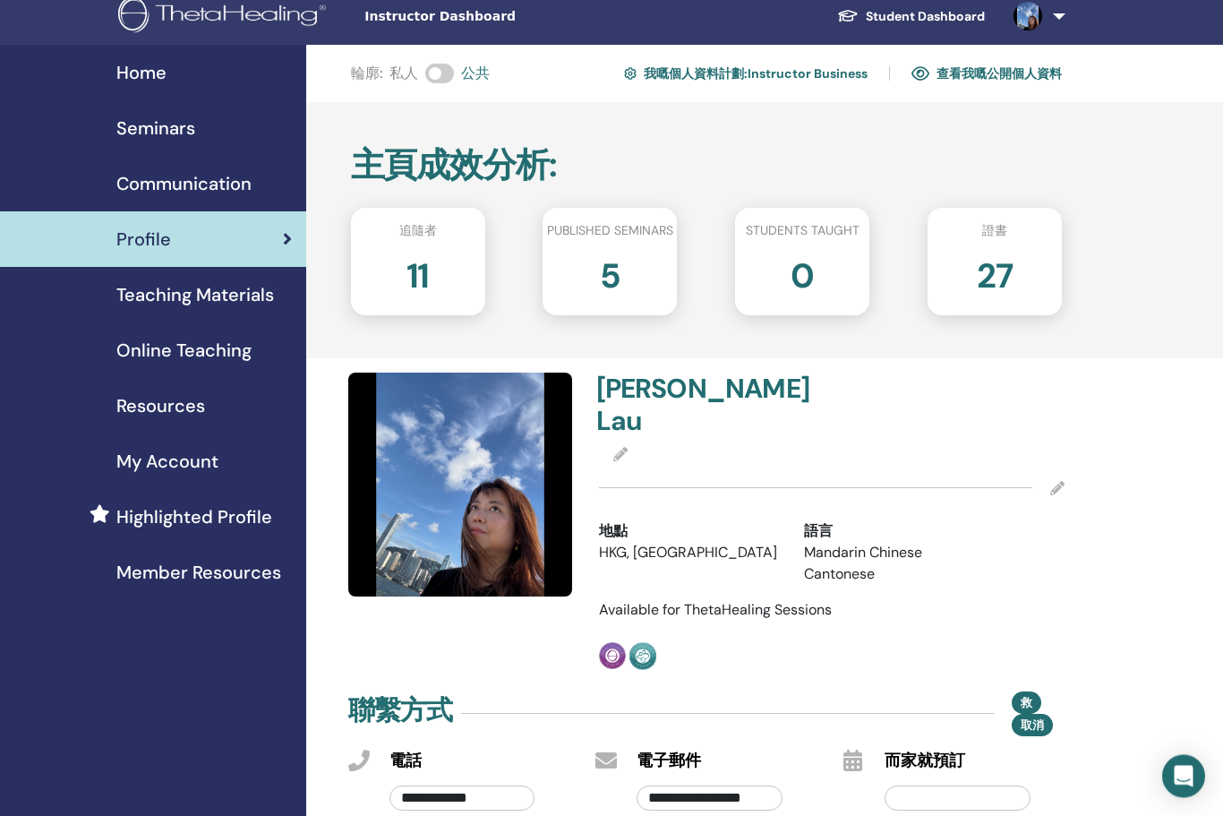
scroll to position [13, 0]
click at [1026, 695] on span "救" at bounding box center [1027, 702] width 12 height 15
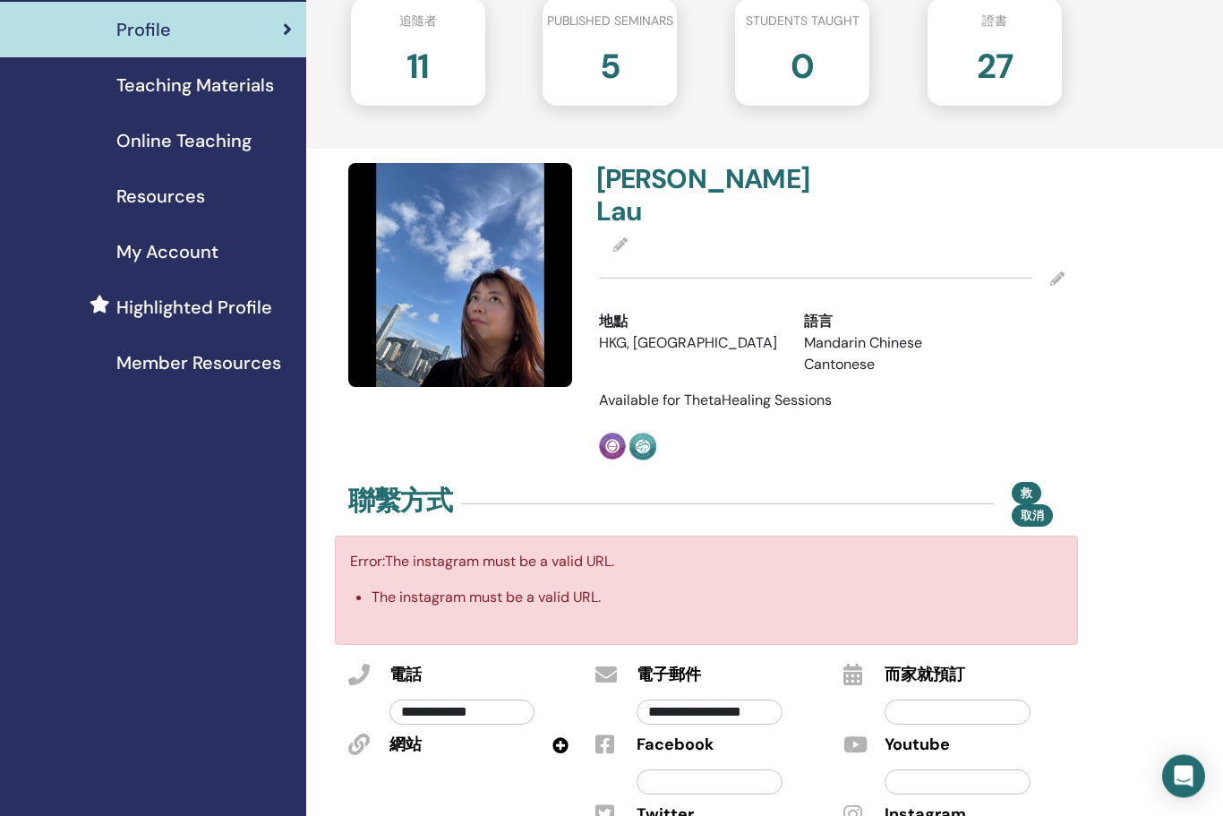
scroll to position [291, 0]
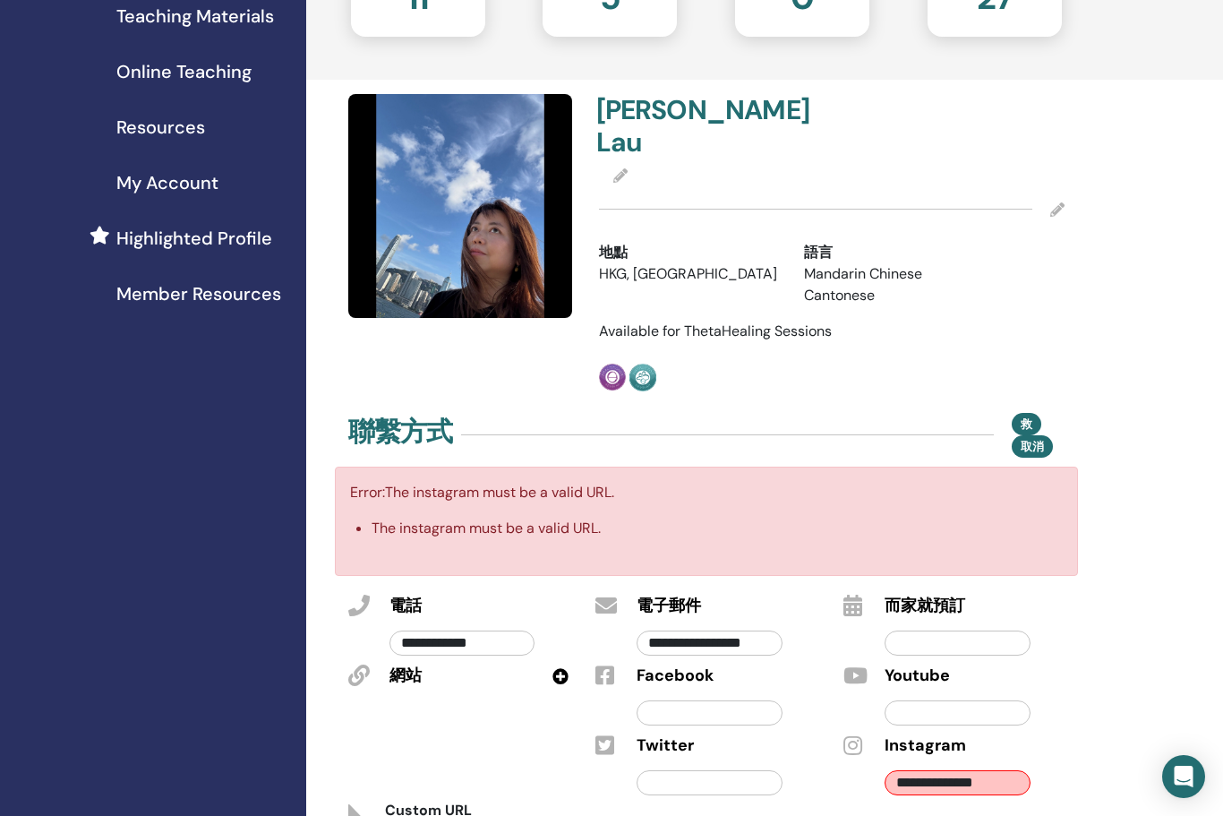
click at [985, 770] on input "**********" at bounding box center [957, 782] width 145 height 25
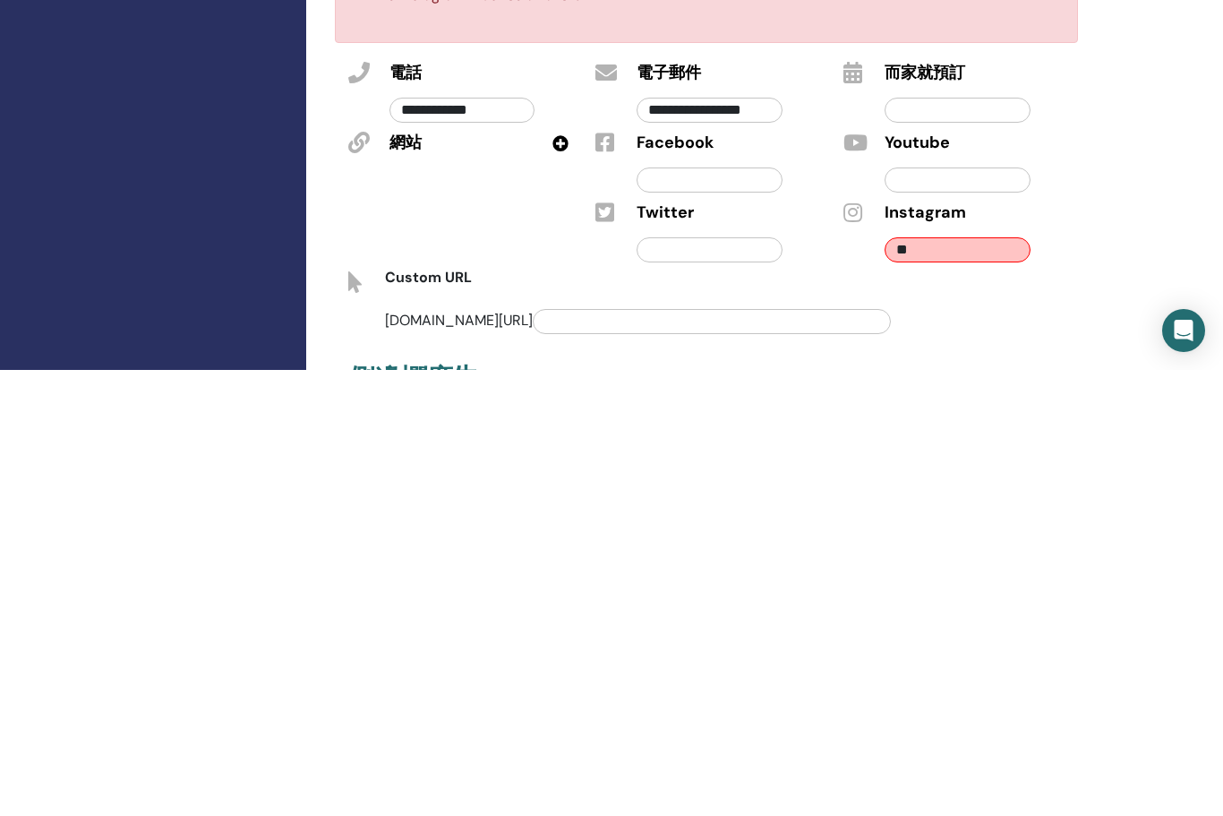
type input "*"
click at [949, 683] on input "*" at bounding box center [957, 695] width 145 height 25
paste input "**********"
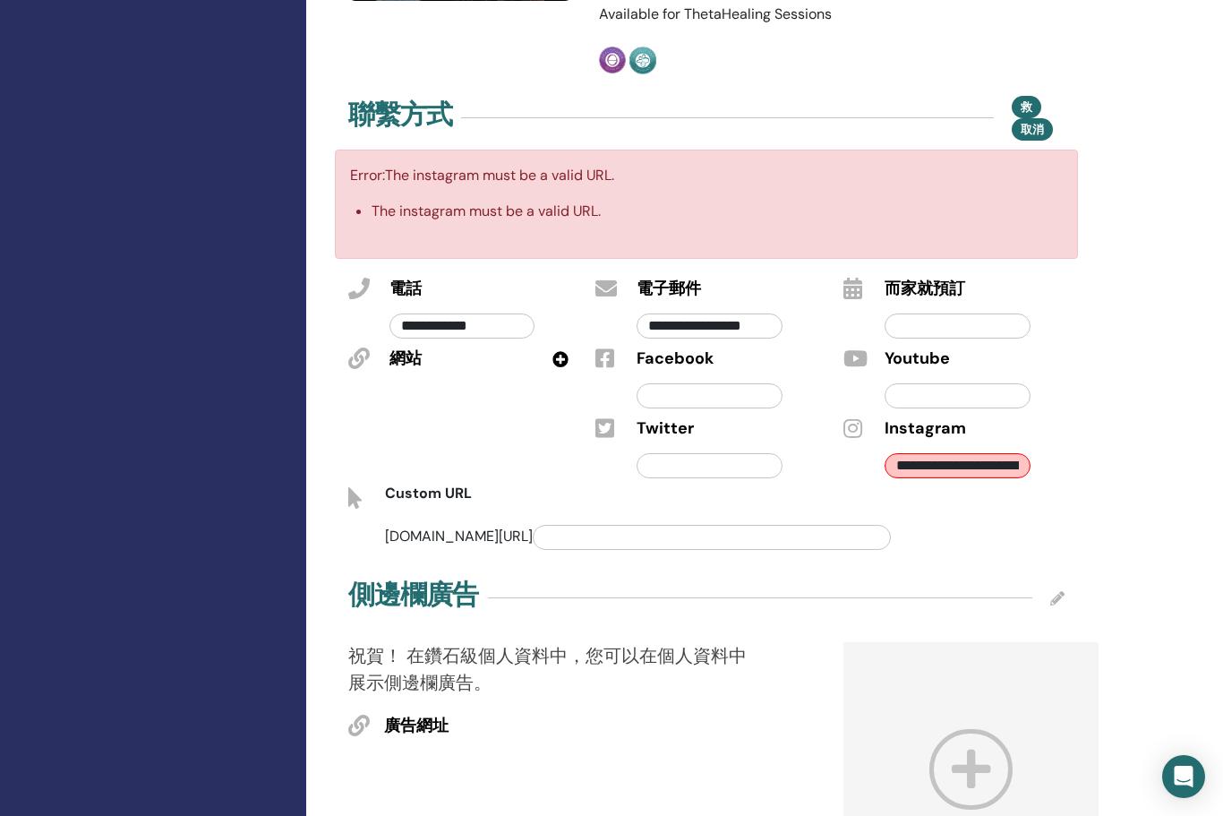
scroll to position [607, 0]
type input "**********"
click at [1017, 97] on button "救" at bounding box center [1027, 108] width 30 height 22
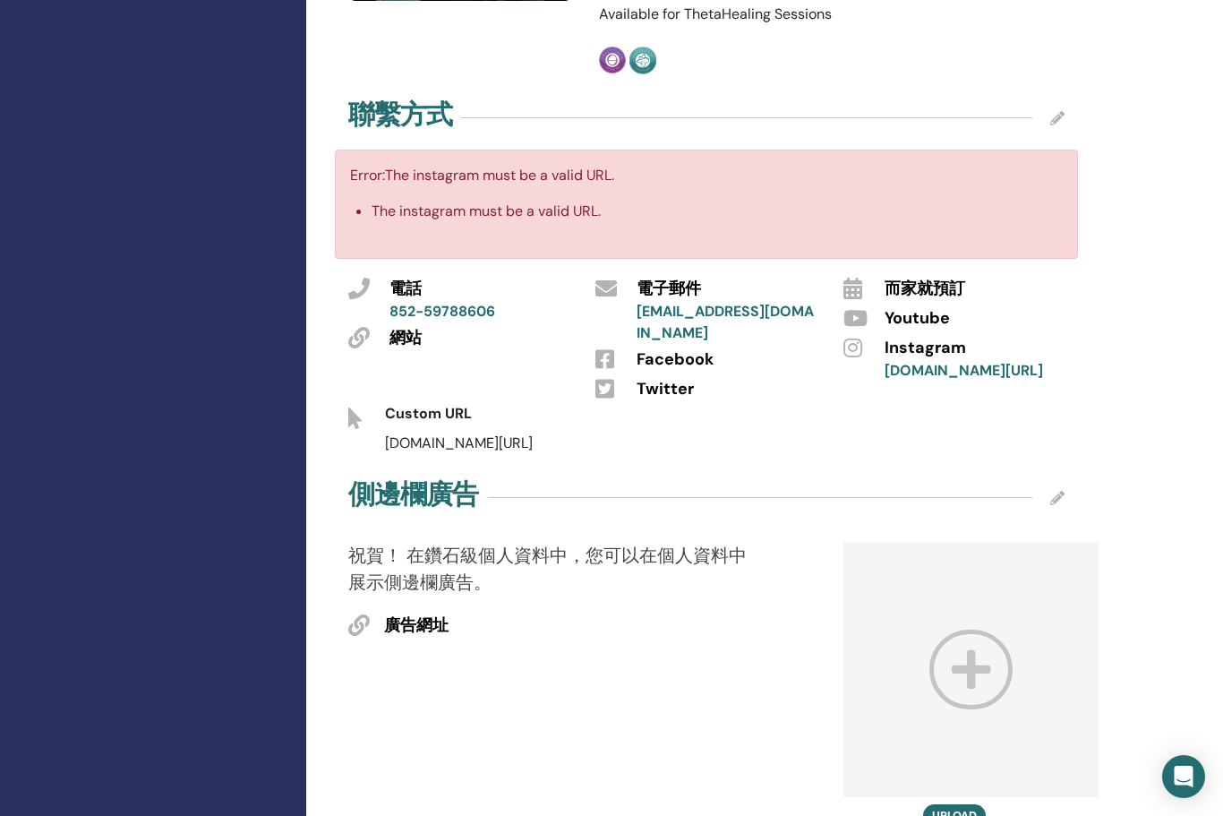
click at [966, 377] on link "www.instagram.com/joy_and_light_?igsh=YmhxcjFhNHJpMzh0" at bounding box center [964, 370] width 159 height 19
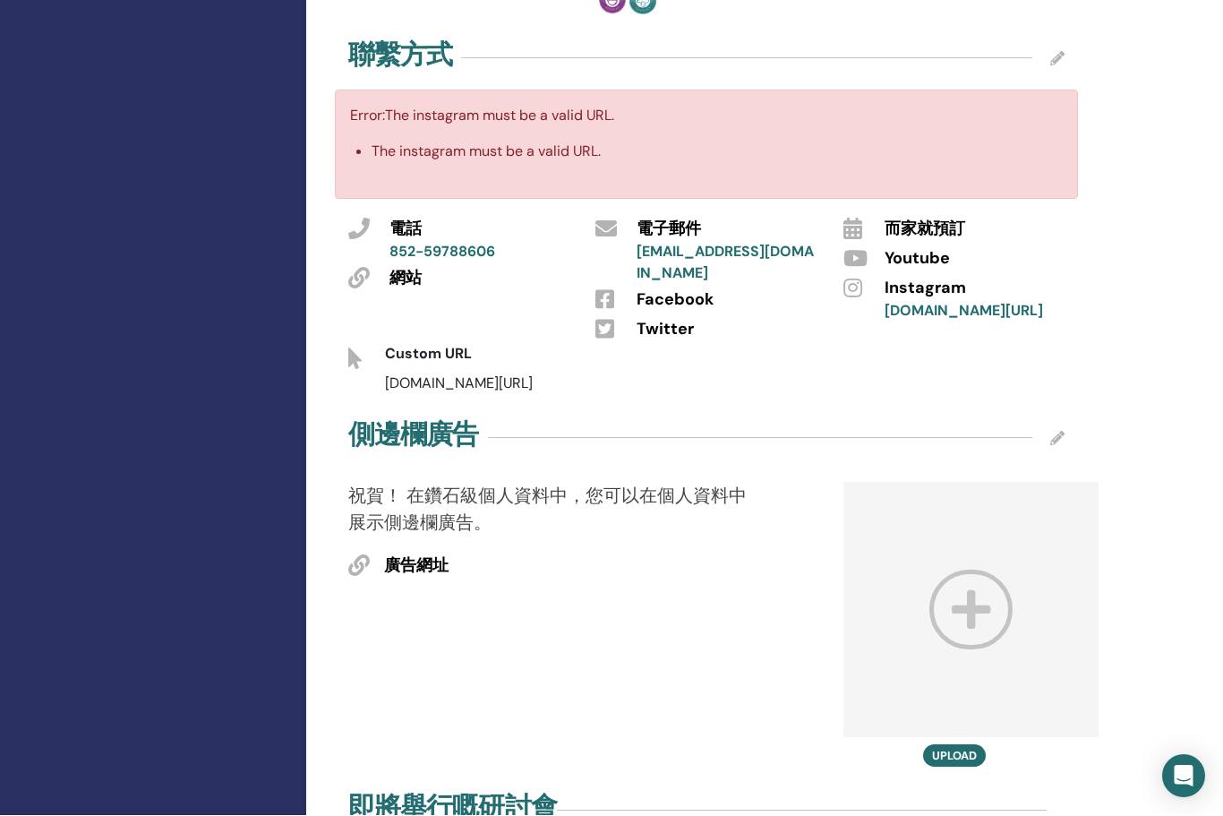
scroll to position [1176, 0]
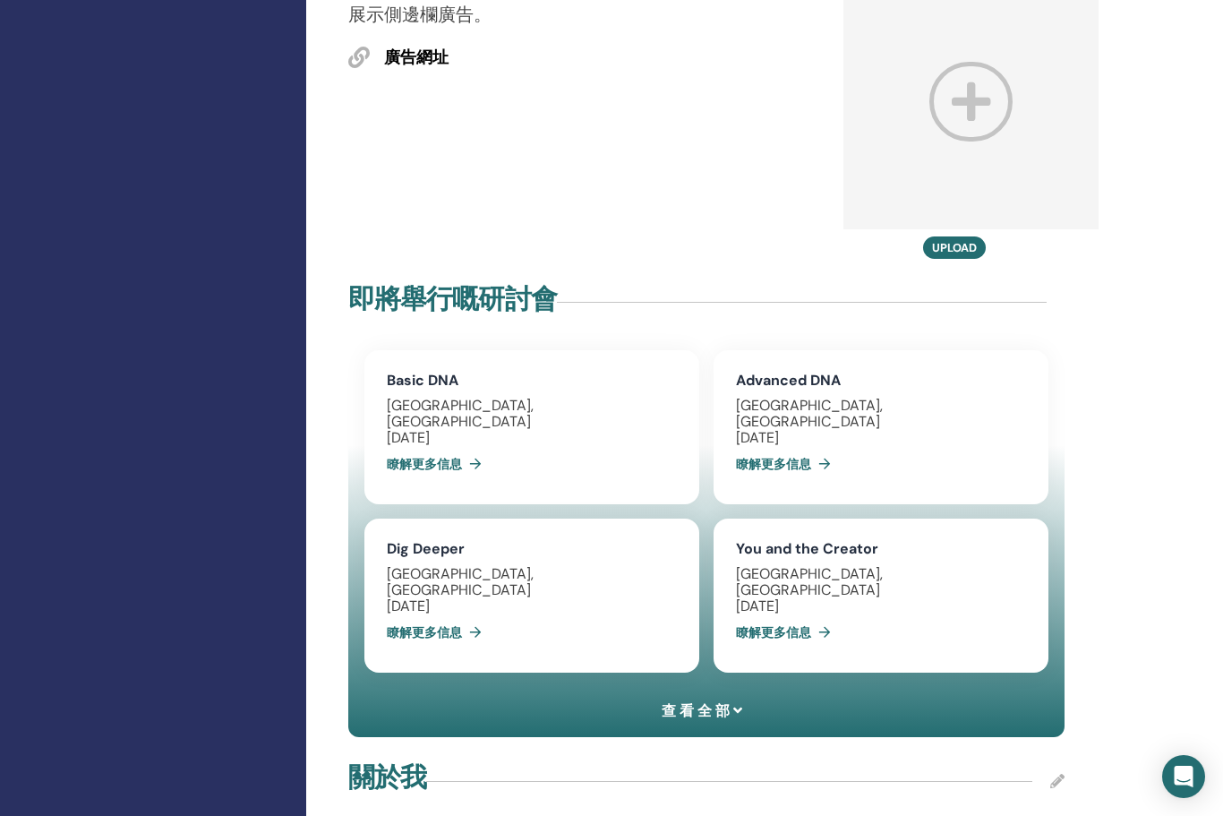
click at [805, 614] on link "瞭解更多信息" at bounding box center [787, 632] width 102 height 36
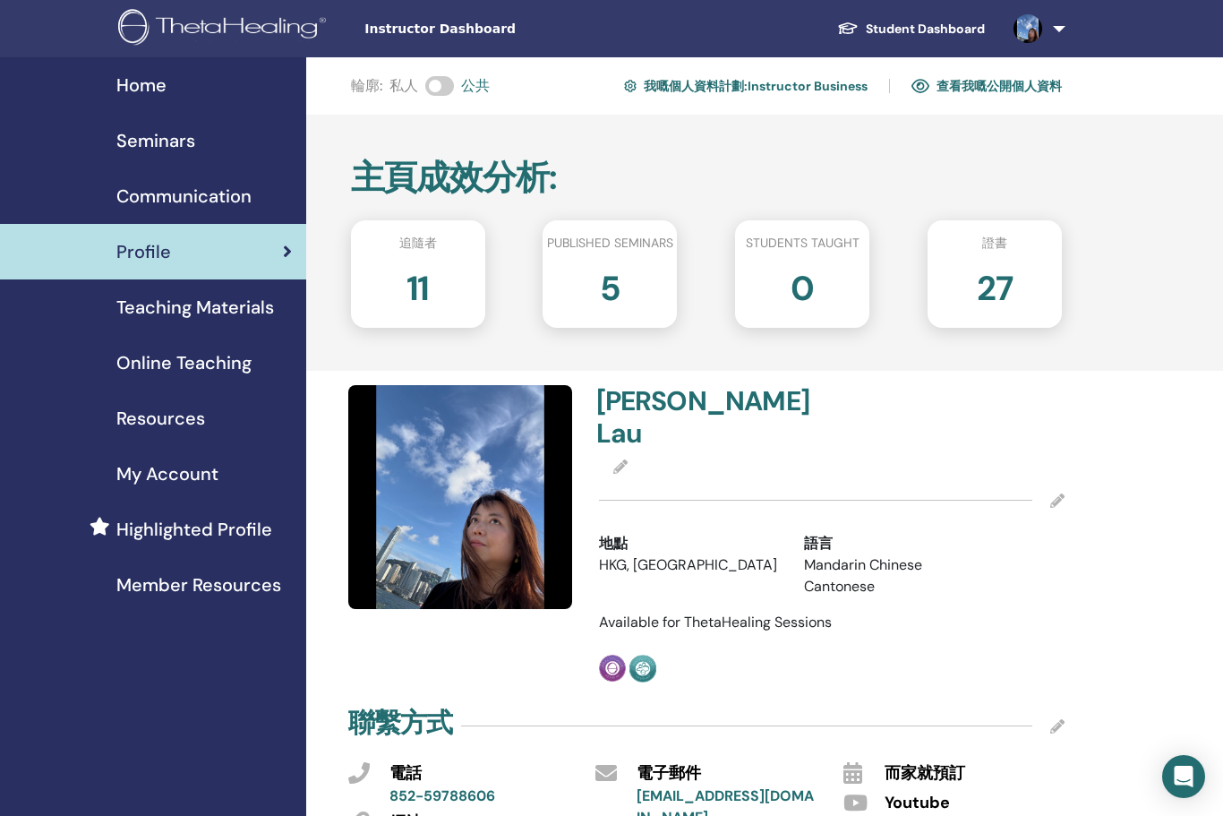
click at [210, 131] on div "Seminars" at bounding box center [153, 140] width 278 height 27
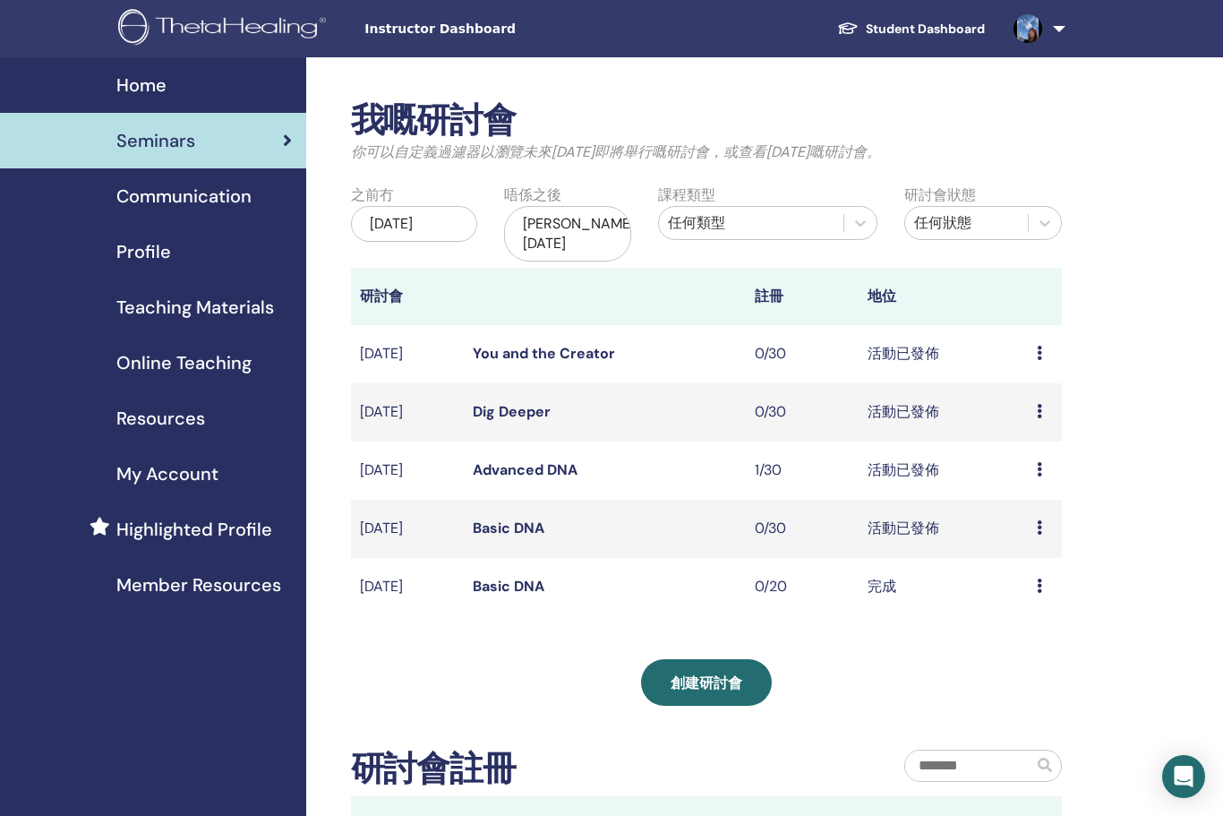
click at [1047, 343] on div "預覽 編輯 取消" at bounding box center [1045, 353] width 16 height 21
click at [1041, 346] on link "預覽" at bounding box center [1028, 351] width 29 height 19
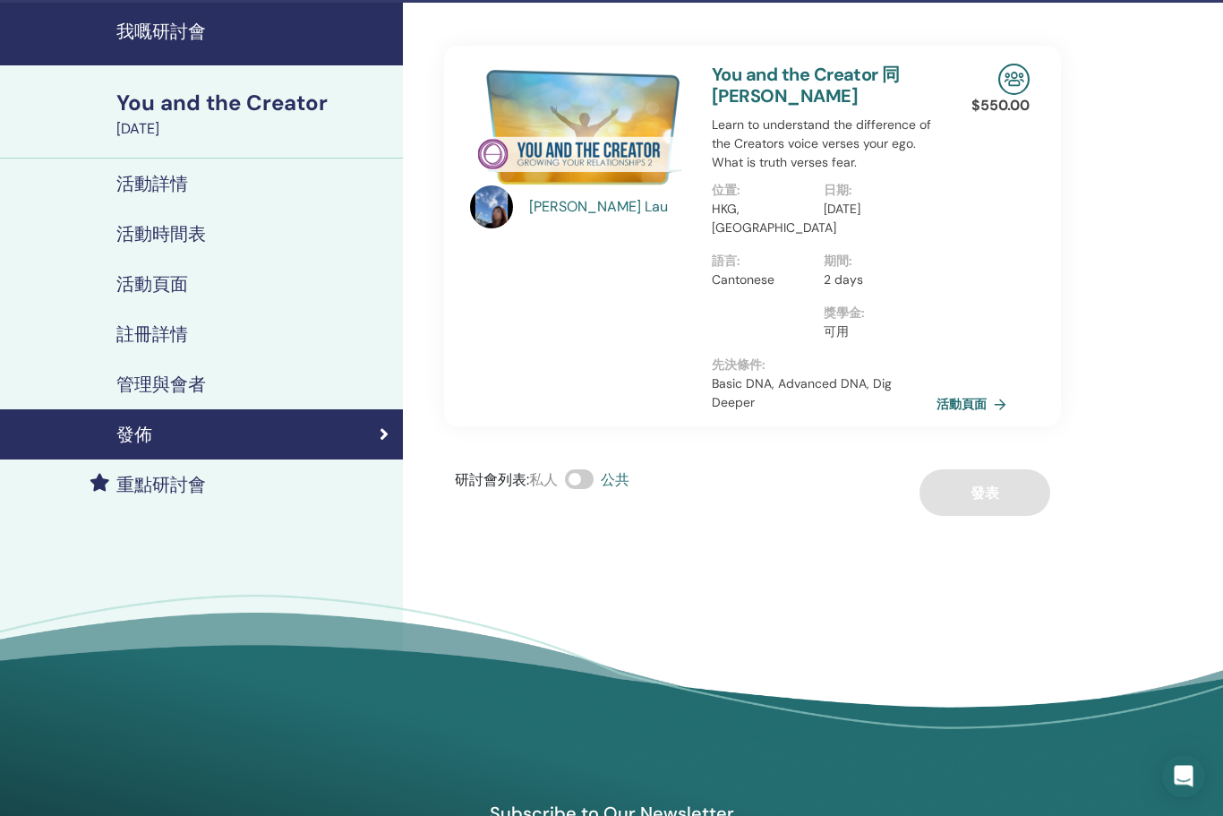
scroll to position [55, 0]
click at [980, 391] on link "活動頁面" at bounding box center [975, 404] width 77 height 27
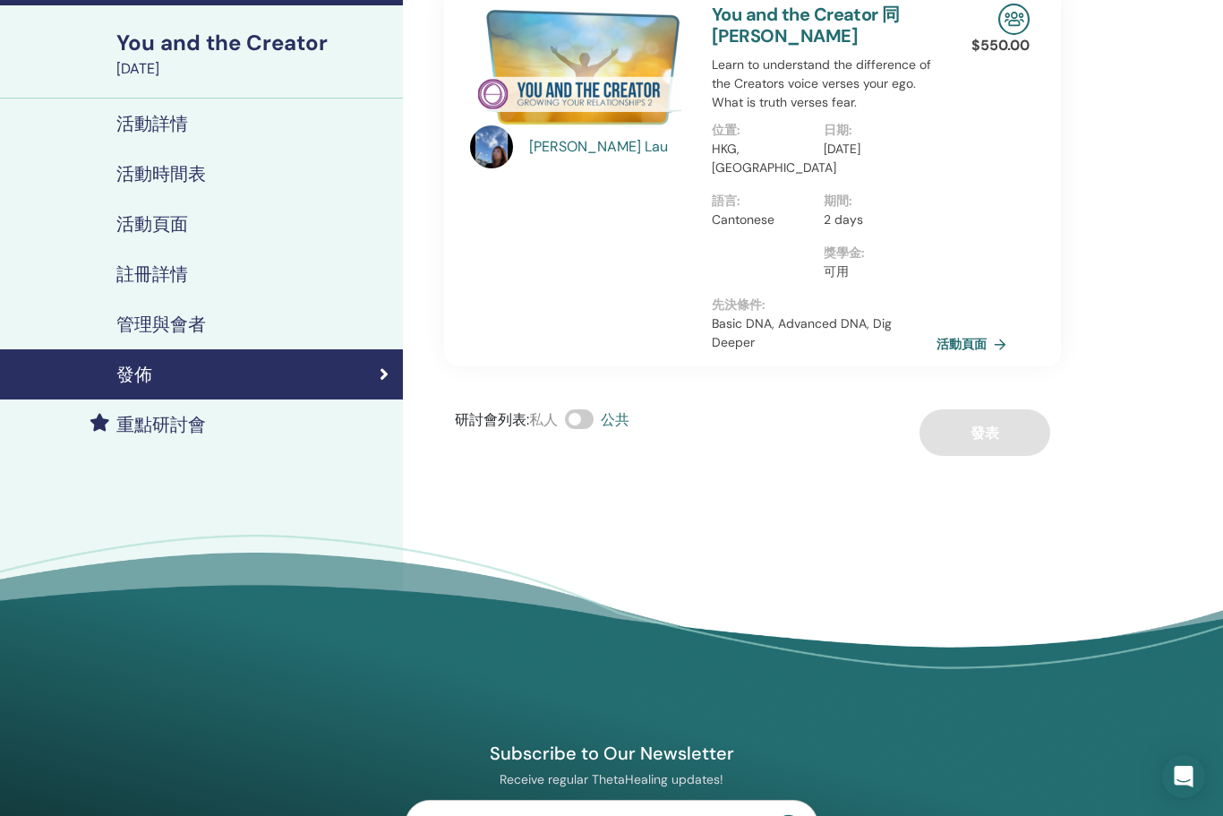
click at [220, 235] on link "活動頁面" at bounding box center [201, 224] width 403 height 50
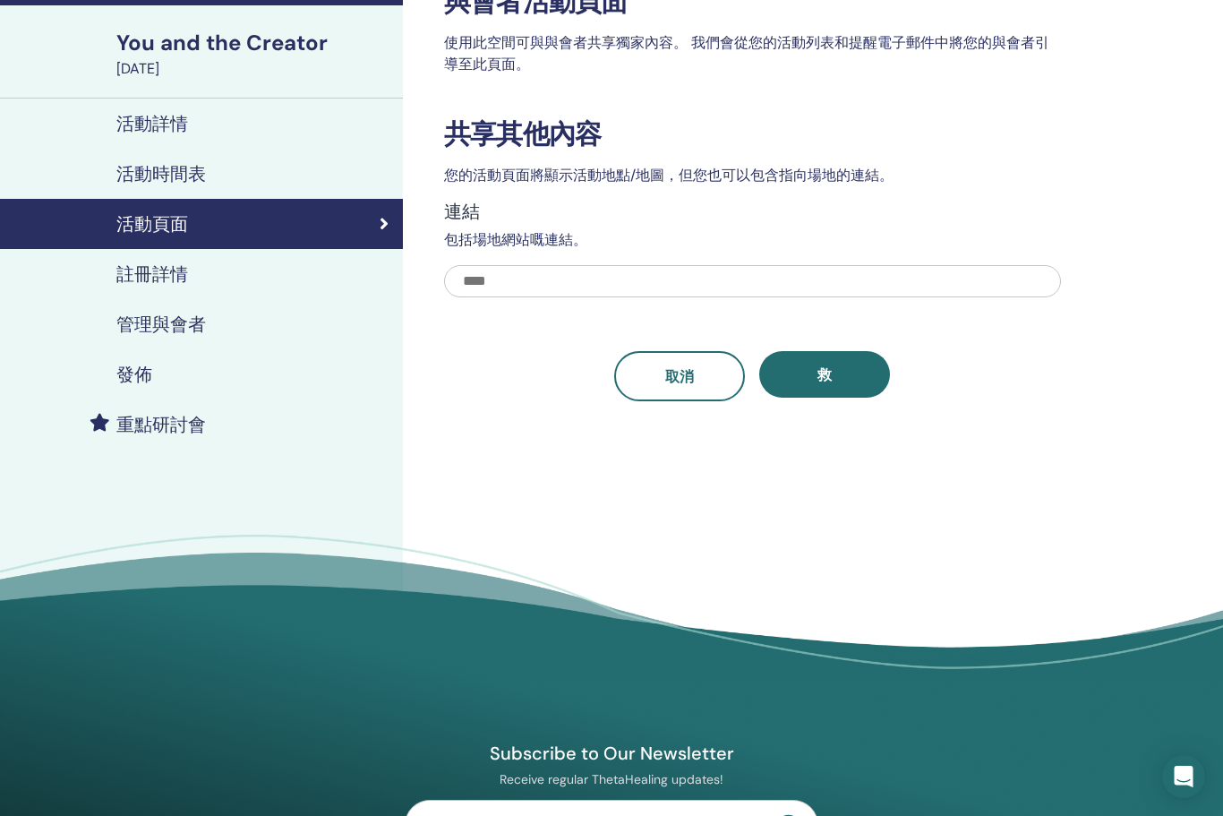
click at [248, 278] on div "註冊詳情" at bounding box center [201, 273] width 374 height 21
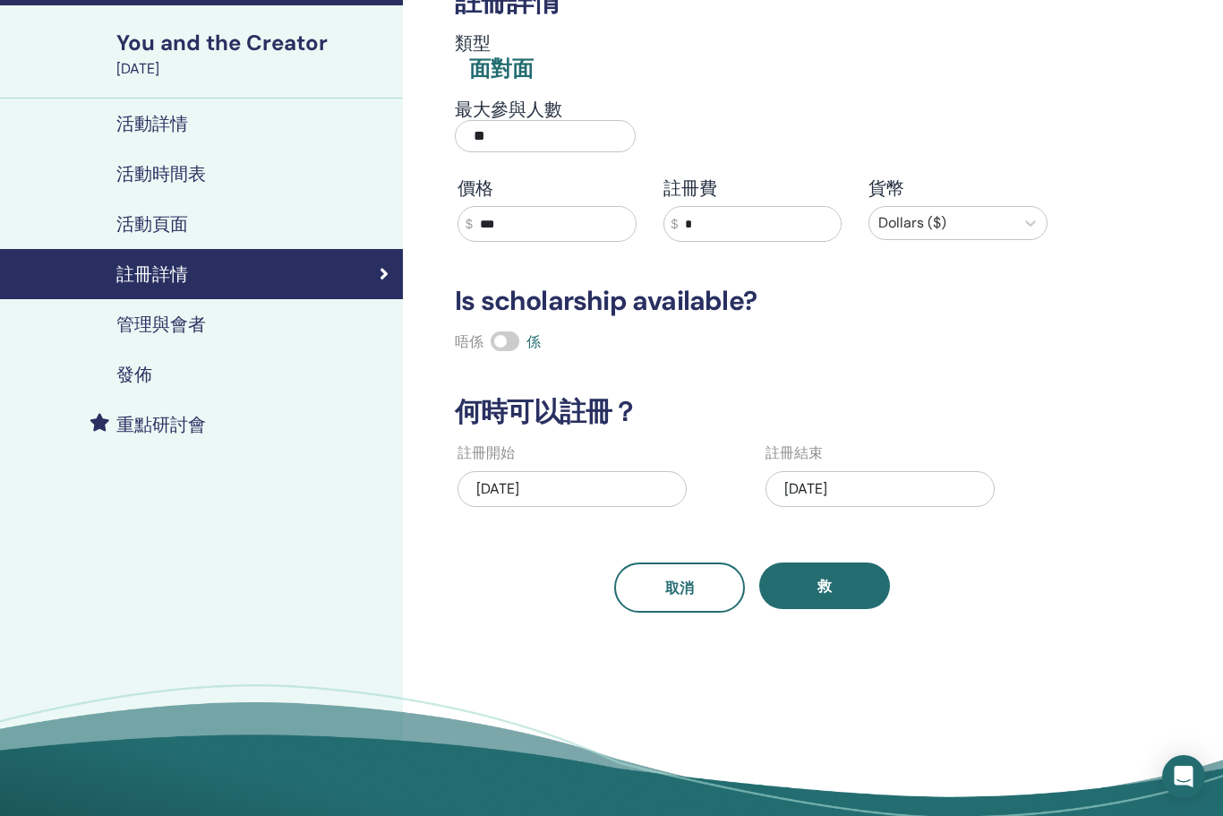
click at [519, 77] on div "面對面" at bounding box center [501, 69] width 64 height 30
click at [266, 322] on div "管理與會者" at bounding box center [201, 323] width 374 height 21
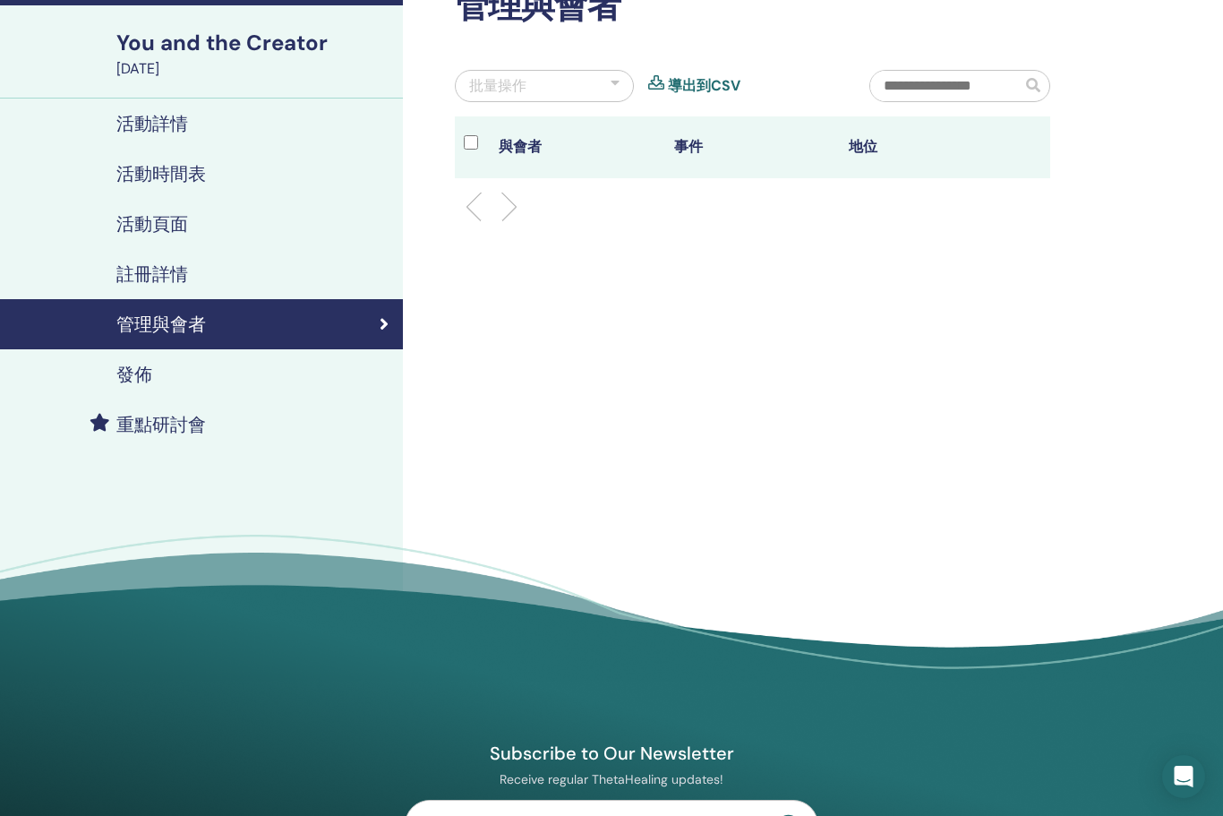
click at [283, 273] on div "註冊詳情" at bounding box center [201, 273] width 374 height 21
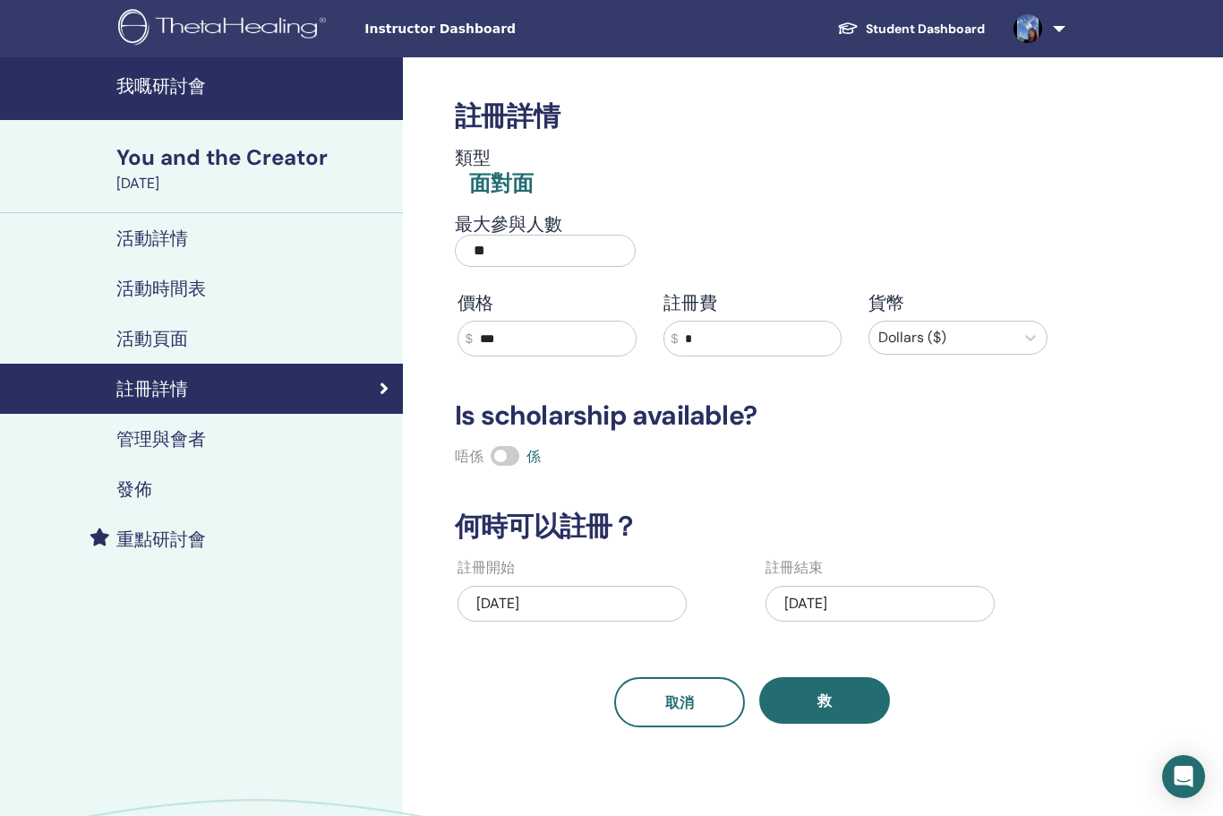
click at [1058, 30] on link at bounding box center [1036, 28] width 73 height 57
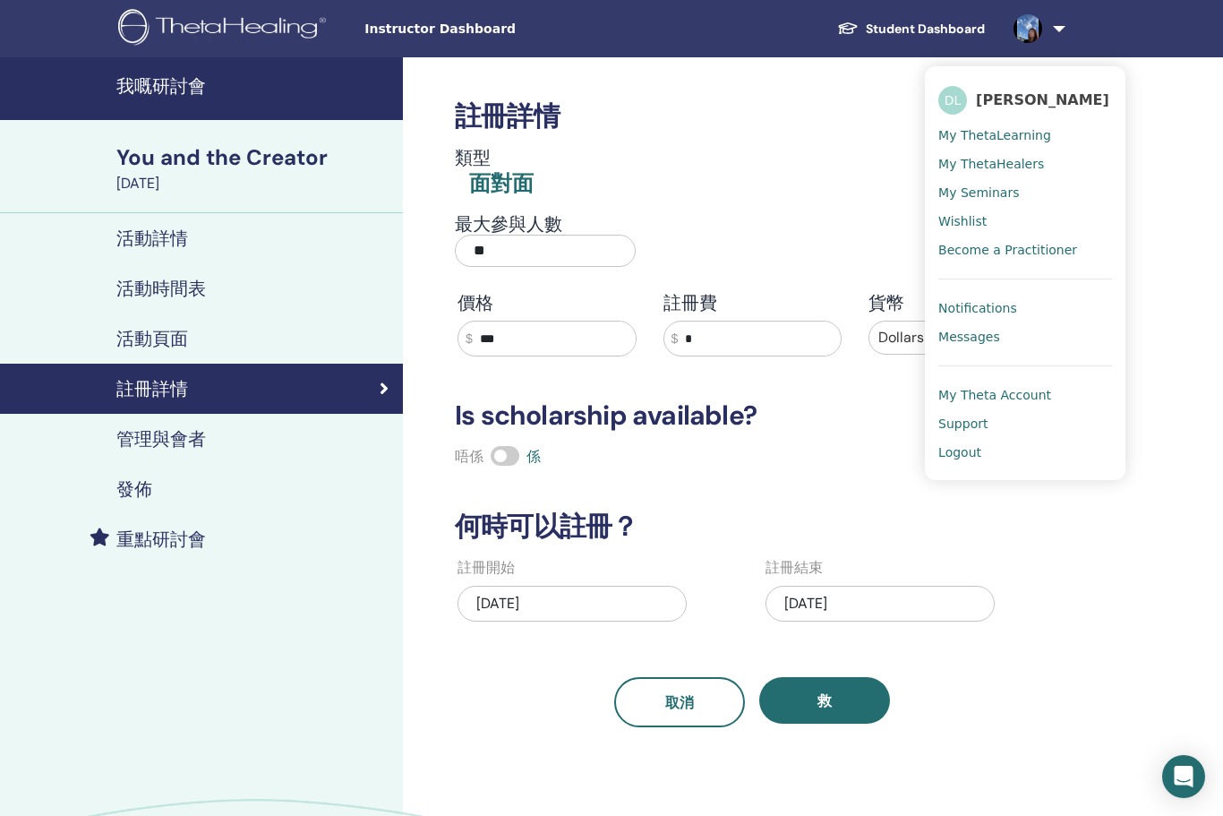
click at [293, 238] on div "活動詳情" at bounding box center [201, 237] width 374 height 21
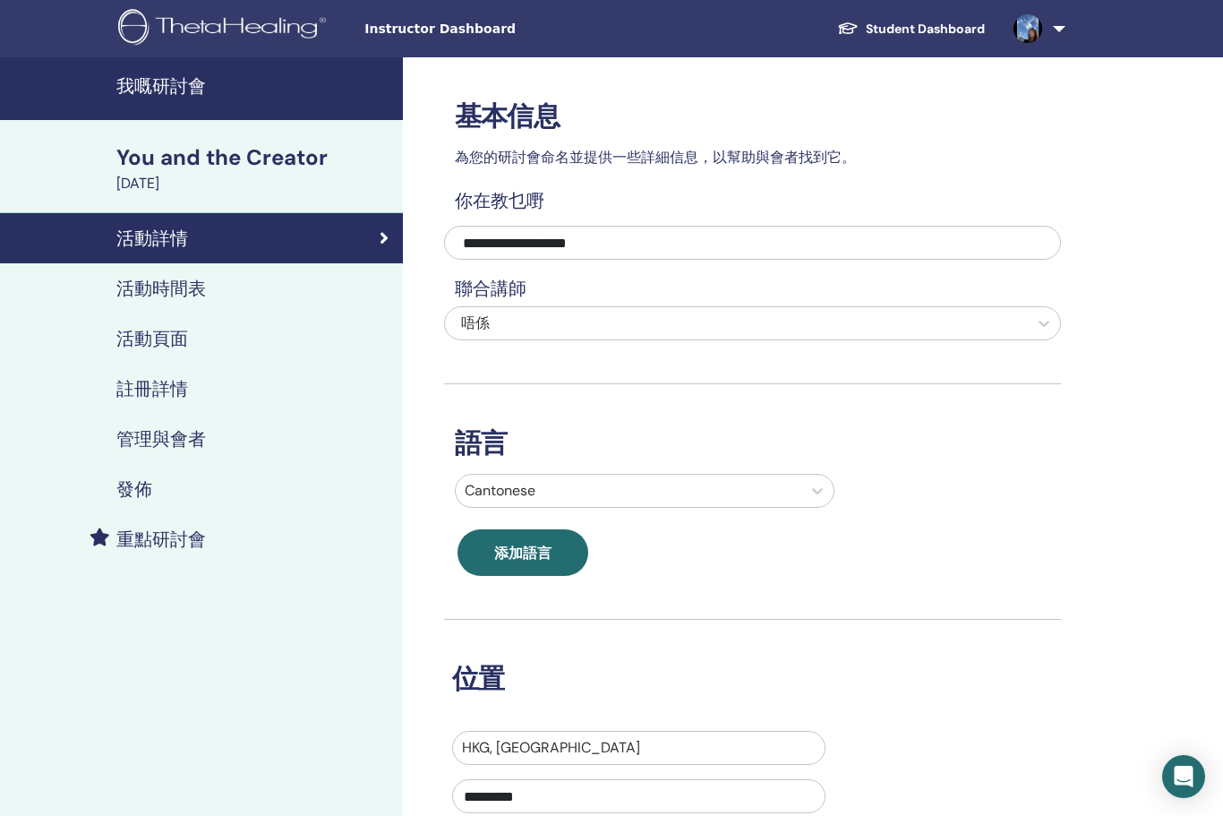
click at [177, 85] on h4 "我嘅研討會" at bounding box center [254, 85] width 276 height 21
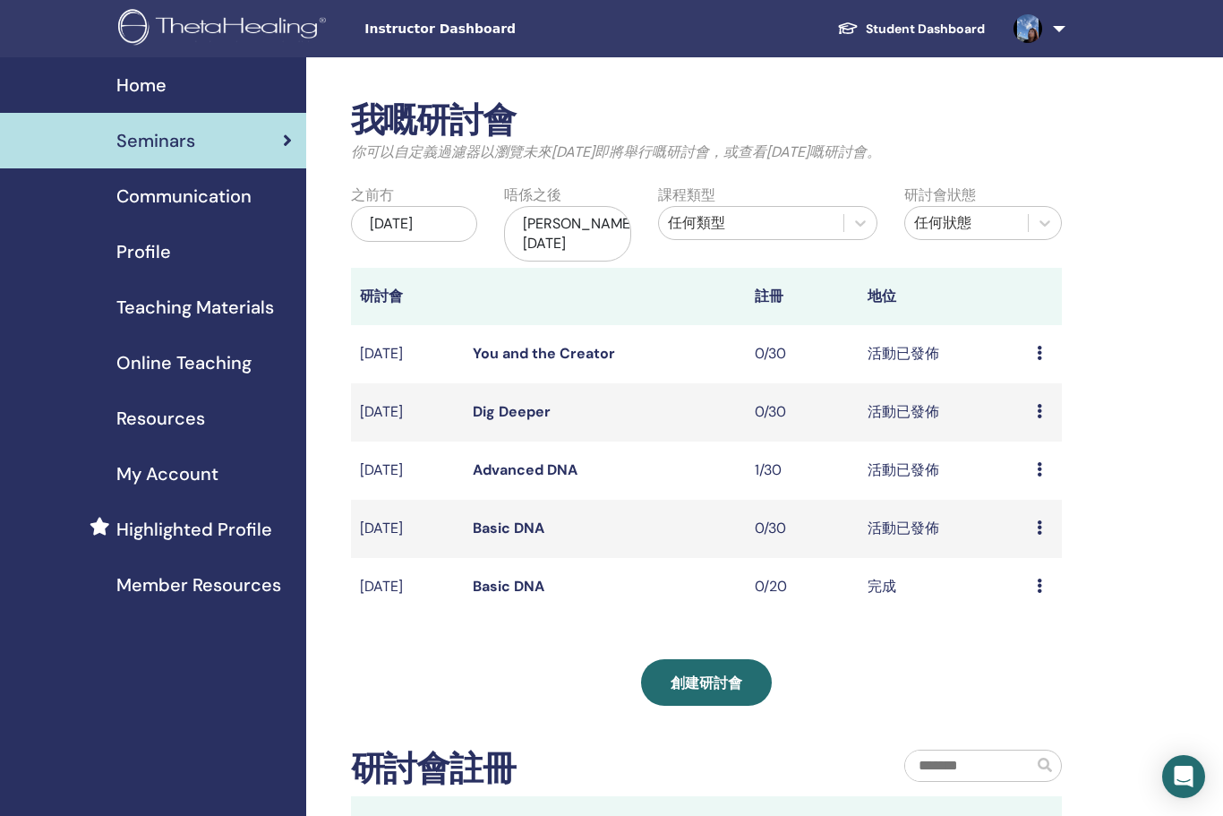
click at [150, 593] on span "Member Resources" at bounding box center [198, 584] width 165 height 27
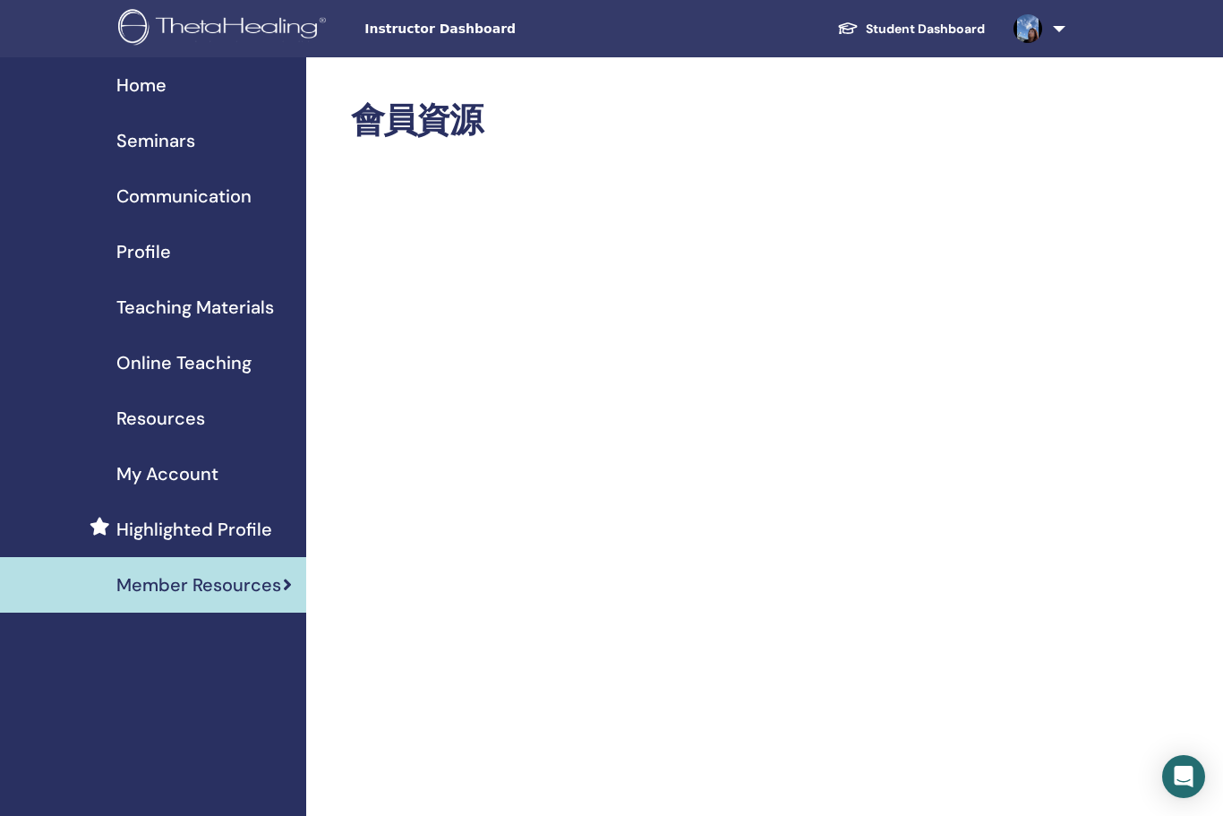
click at [137, 258] on span "Profile" at bounding box center [143, 251] width 55 height 27
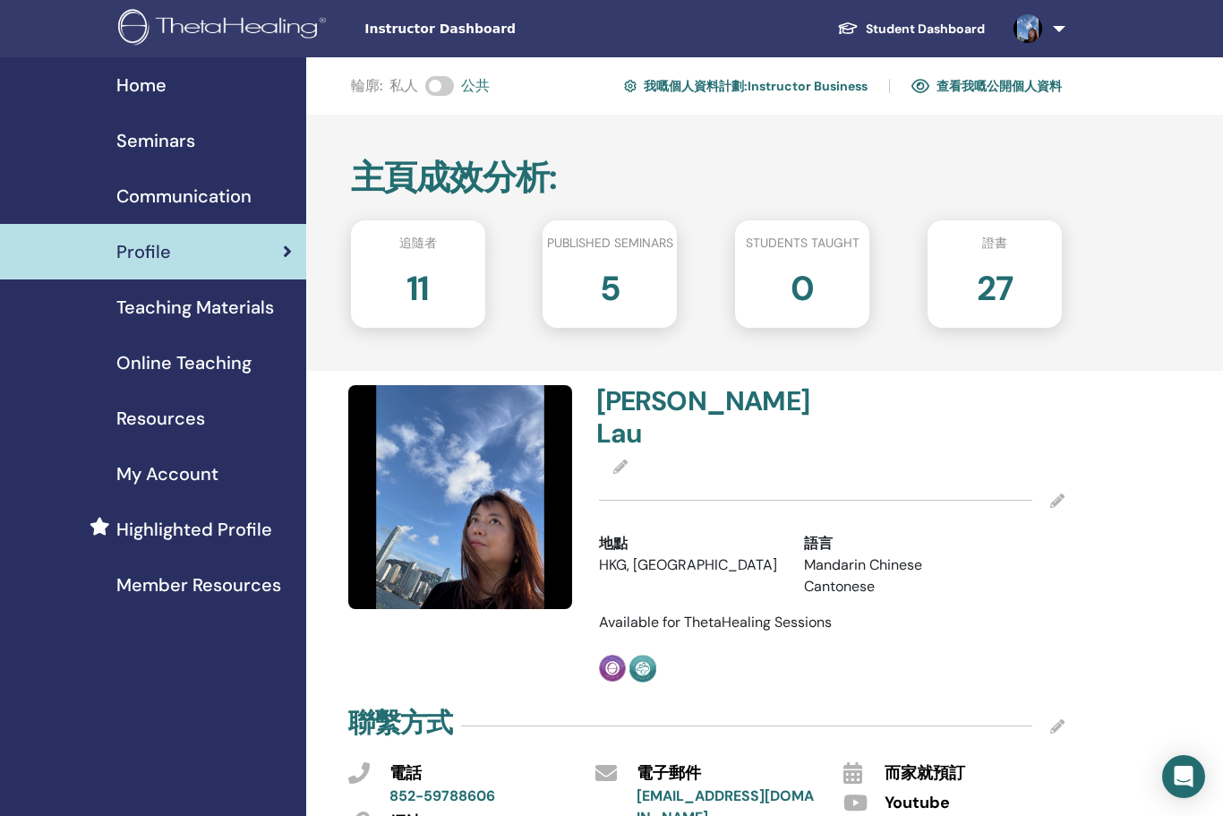
click at [149, 369] on span "Online Teaching" at bounding box center [183, 362] width 135 height 27
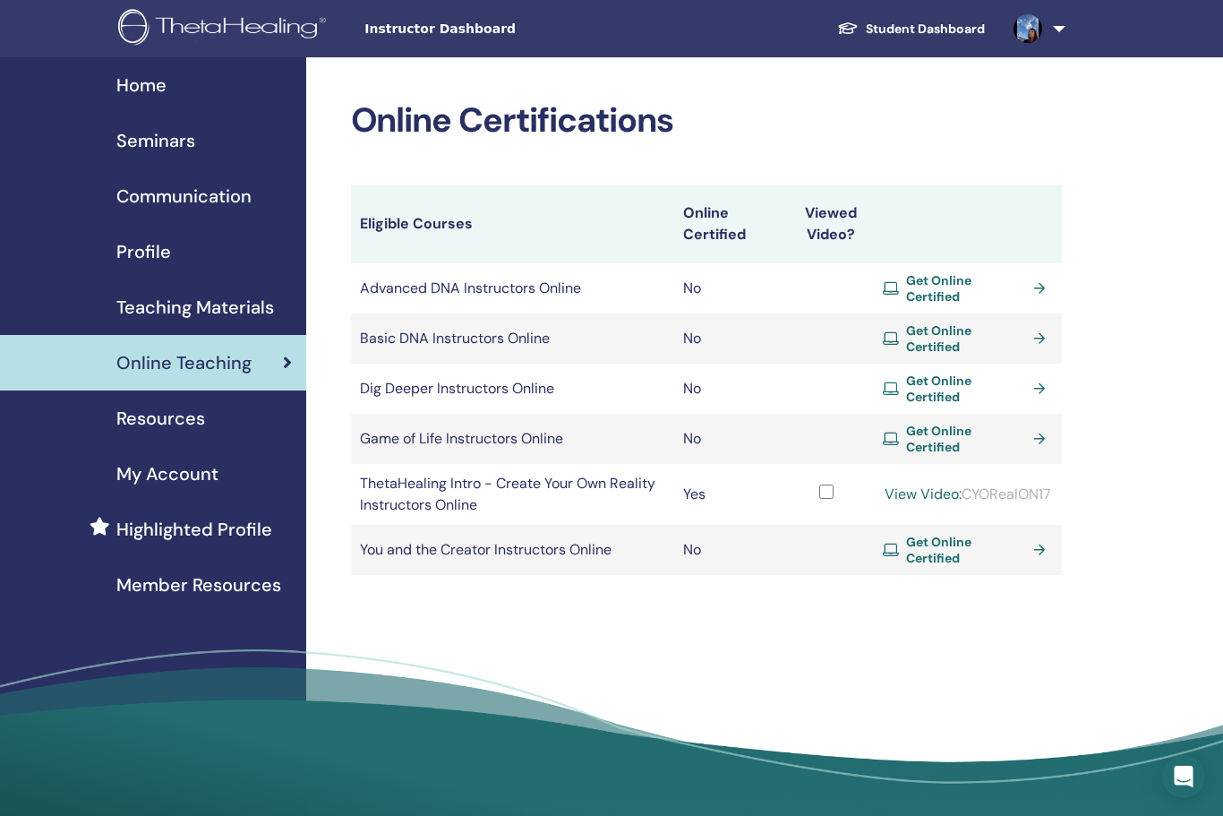
click at [926, 485] on link "View Video:" at bounding box center [923, 494] width 77 height 19
click at [916, 485] on link "View Video:" at bounding box center [923, 494] width 77 height 19
click at [1022, 326] on span "Get Online Certified" at bounding box center [966, 338] width 120 height 32
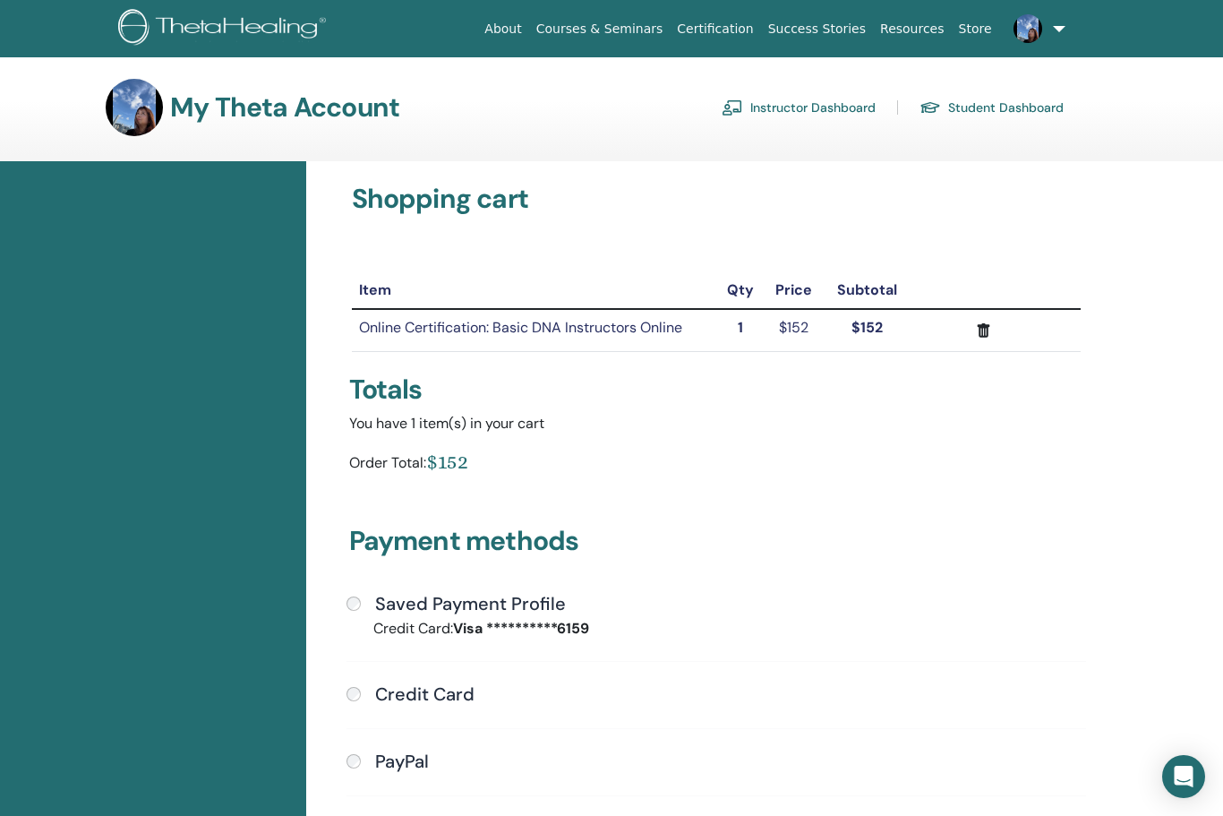
click at [931, 31] on link "Resources" at bounding box center [912, 29] width 79 height 33
click at [992, 113] on link "Student Dashboard" at bounding box center [992, 107] width 144 height 29
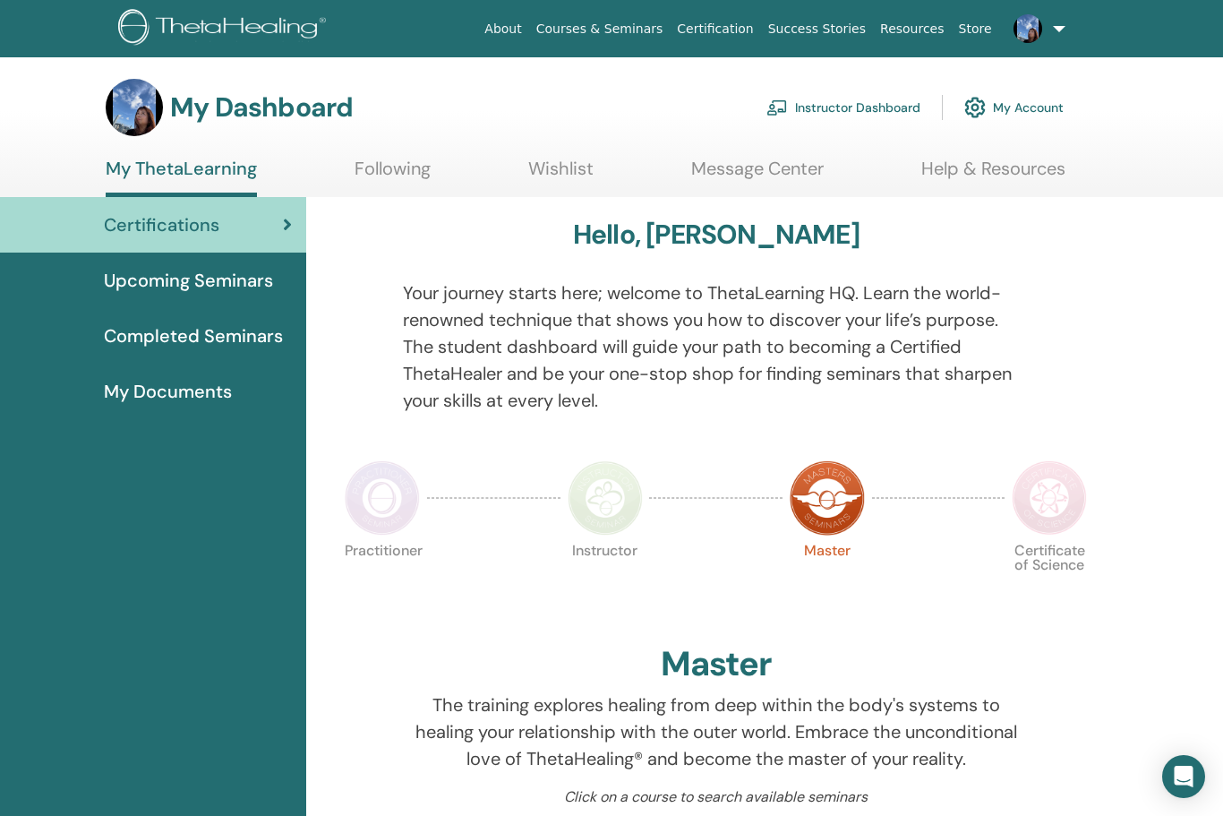
click at [584, 170] on link "Wishlist" at bounding box center [560, 175] width 65 height 35
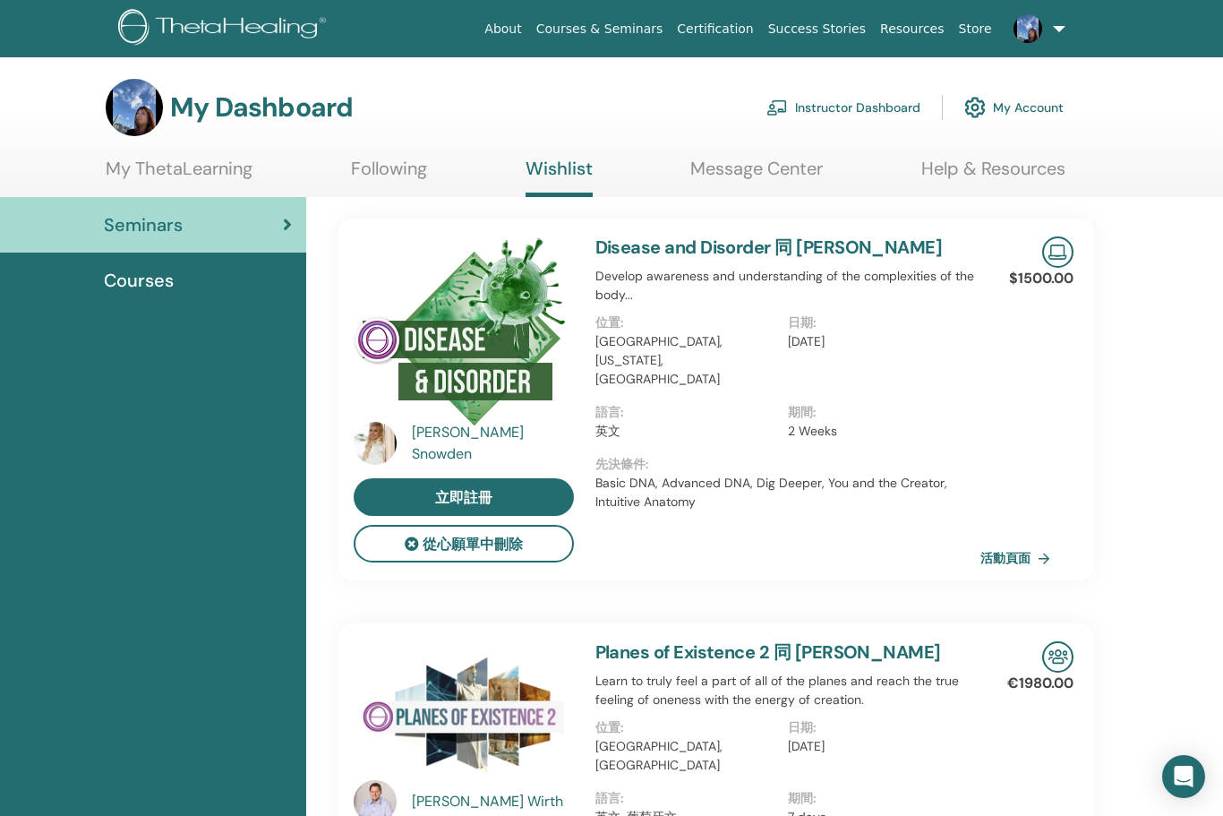
click at [767, 246] on link "Disease and Disorder 同 Dr. Allison Snowden" at bounding box center [770, 247] width 348 height 23
click at [905, 243] on link "Disease and Disorder 同 Dr. Allison Snowden" at bounding box center [770, 247] width 348 height 23
click at [522, 436] on div "Dr. Allison Snowden" at bounding box center [495, 443] width 166 height 43
click at [1021, 554] on link "活動頁面" at bounding box center [1019, 558] width 77 height 27
